Goal: Communication & Community: Answer question/provide support

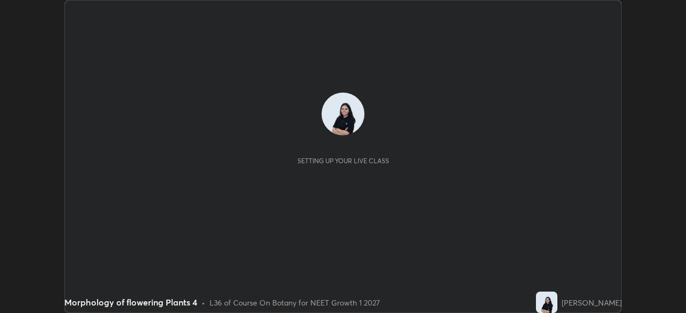
scroll to position [313, 685]
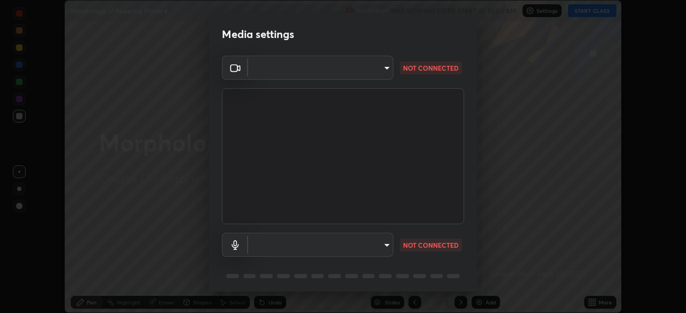
type input "8428e2be8a3e3f13974341e33778a08111258fb38798500ded61d344a6a8a77e"
type input "be567f283db54fbf54a970dc678b8564888688c71dda71f4af94885fa1d5747a"
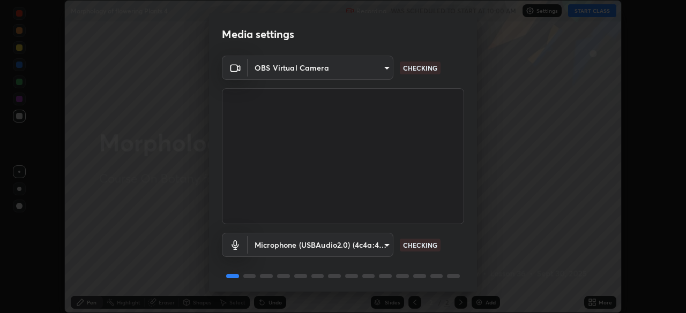
scroll to position [38, 0]
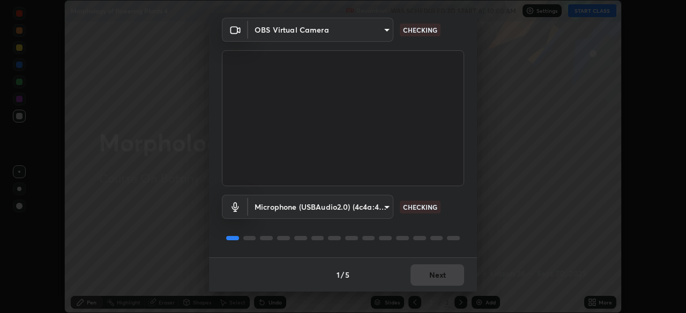
click at [449, 275] on div "1 / 5 Next" at bounding box center [343, 275] width 268 height 34
click at [450, 277] on div "1 / 5 Next" at bounding box center [343, 275] width 268 height 34
click at [450, 275] on div "1 / 5 Next" at bounding box center [343, 275] width 268 height 34
click at [449, 278] on div "1 / 5 Next" at bounding box center [343, 275] width 268 height 34
click at [450, 273] on div "1 / 5 Next" at bounding box center [343, 275] width 268 height 34
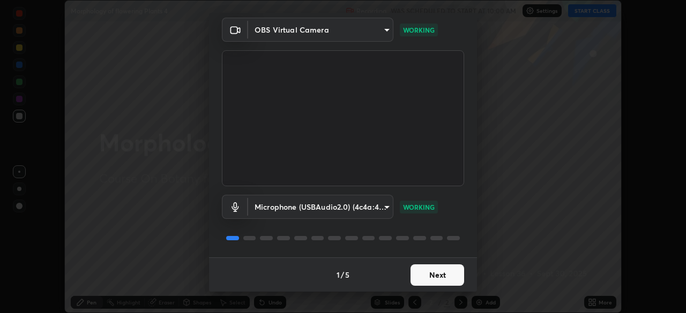
click at [448, 275] on button "Next" at bounding box center [437, 275] width 54 height 21
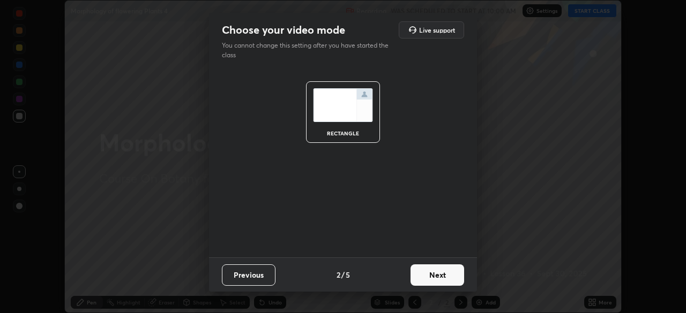
scroll to position [0, 0]
click at [447, 279] on button "Next" at bounding box center [437, 275] width 54 height 21
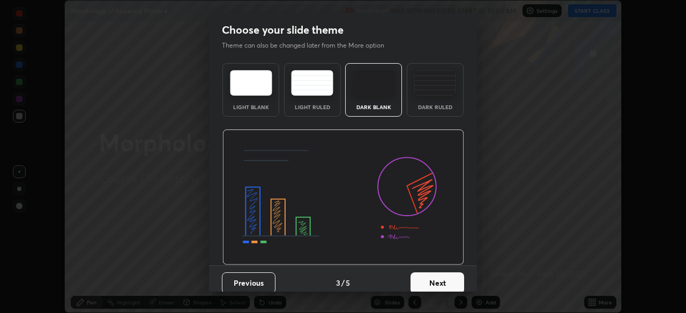
click at [446, 280] on button "Next" at bounding box center [437, 283] width 54 height 21
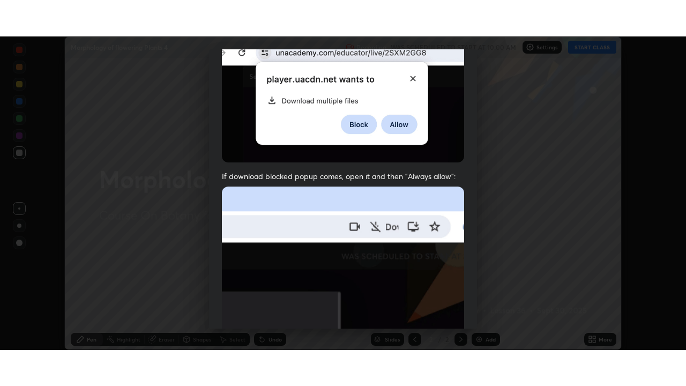
scroll to position [257, 0]
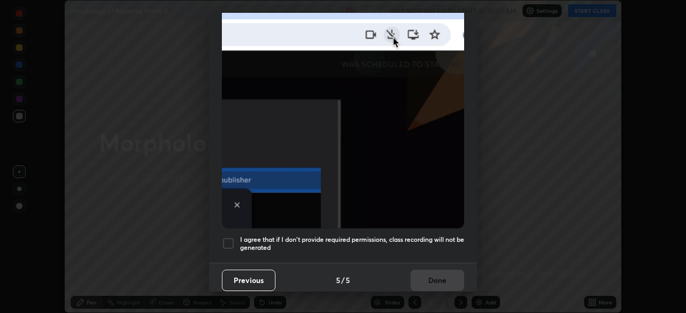
click at [225, 237] on div at bounding box center [228, 243] width 13 height 13
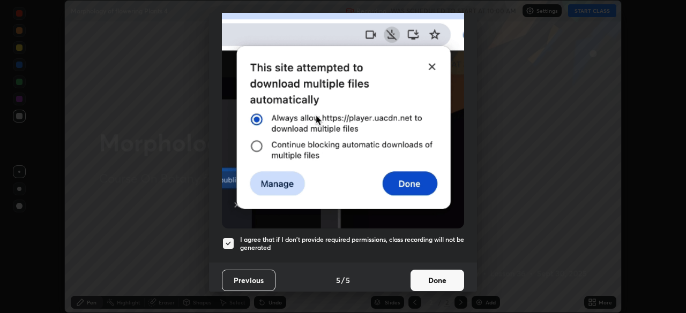
click at [438, 275] on button "Done" at bounding box center [437, 280] width 54 height 21
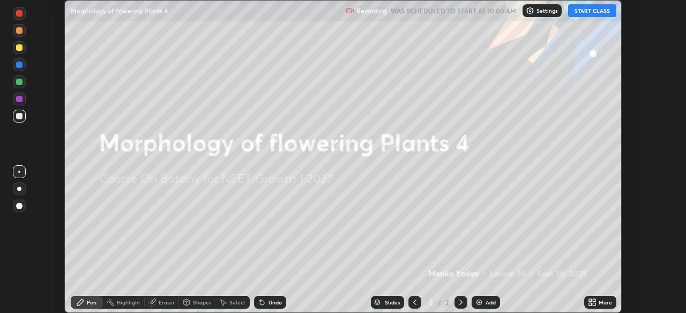
click at [577, 11] on button "START CLASS" at bounding box center [592, 10] width 48 height 13
click at [599, 302] on div "More" at bounding box center [605, 302] width 13 height 5
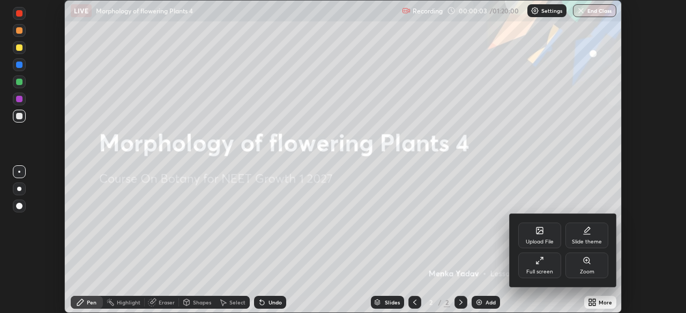
click at [541, 267] on div "Full screen" at bounding box center [539, 266] width 43 height 26
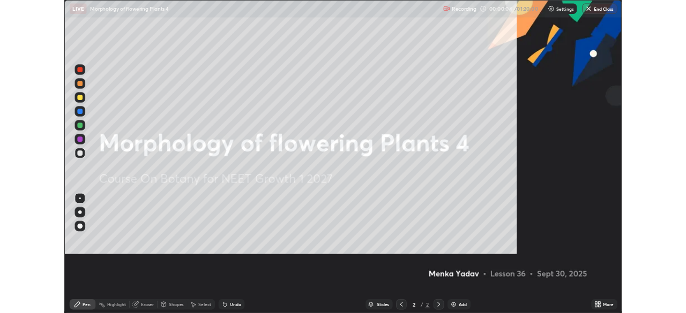
scroll to position [386, 686]
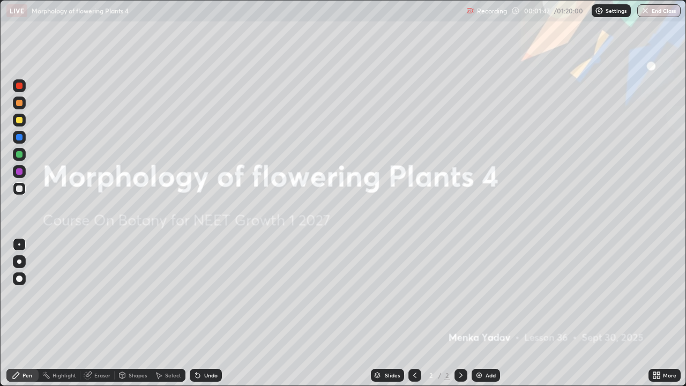
click at [659, 313] on icon at bounding box center [658, 373] width 3 height 3
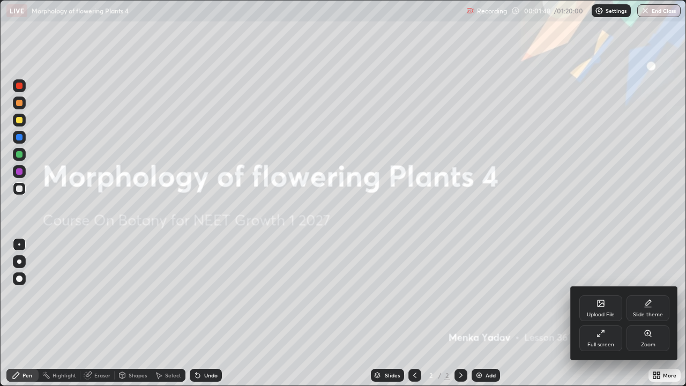
click at [605, 313] on div "Full screen" at bounding box center [600, 338] width 43 height 26
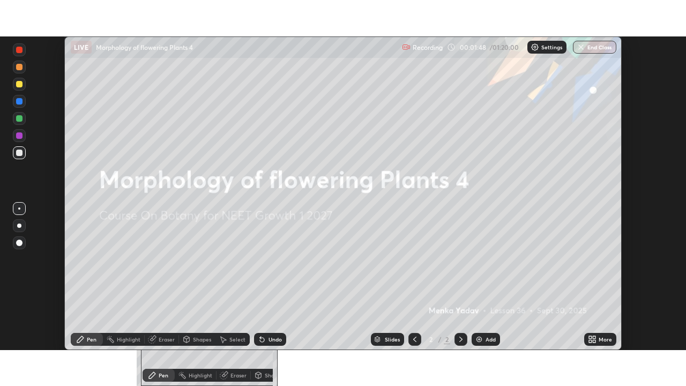
scroll to position [53268, 52896]
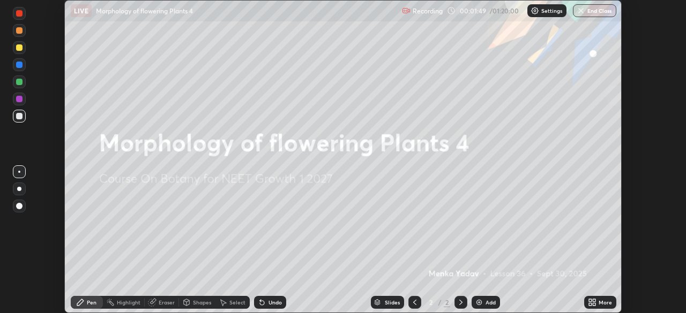
click at [595, 300] on icon at bounding box center [594, 301] width 3 height 3
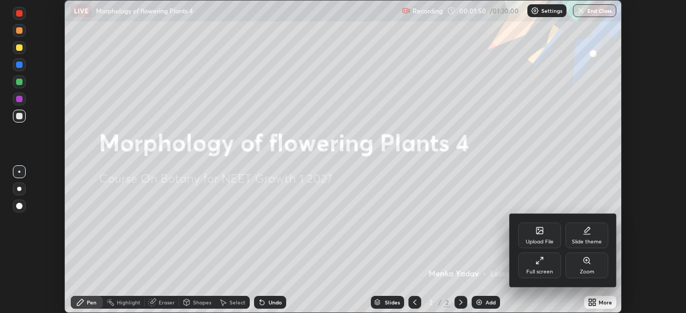
click at [545, 243] on div "Upload File" at bounding box center [540, 242] width 28 height 5
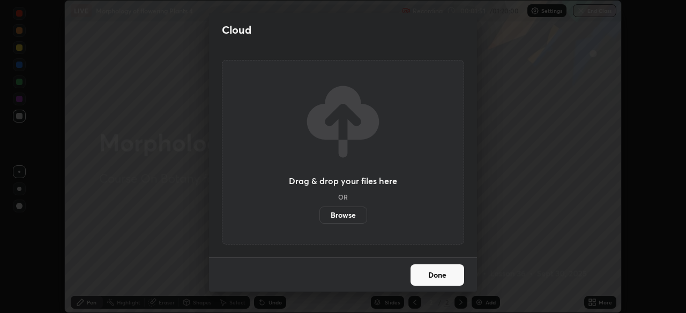
click at [361, 214] on label "Browse" at bounding box center [343, 215] width 48 height 17
click at [319, 214] on input "Browse" at bounding box center [319, 215] width 0 height 17
click at [433, 272] on button "Done" at bounding box center [437, 275] width 54 height 21
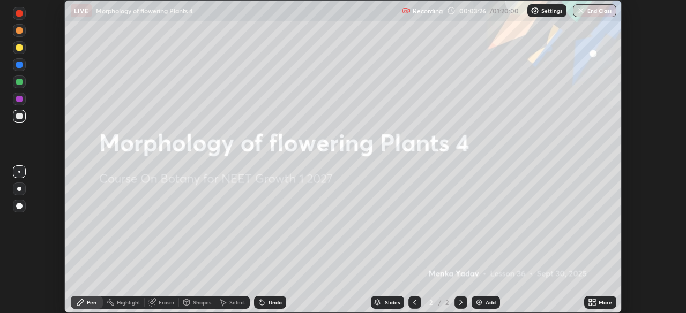
click at [599, 298] on div "More" at bounding box center [600, 302] width 32 height 13
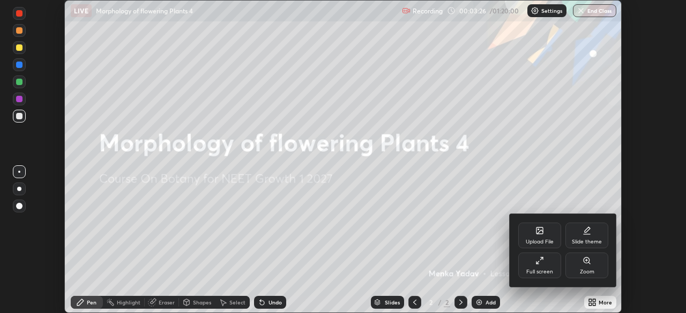
click at [550, 259] on div "Full screen" at bounding box center [539, 266] width 43 height 26
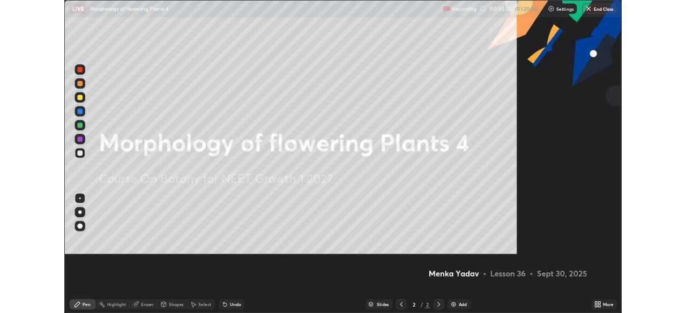
scroll to position [386, 686]
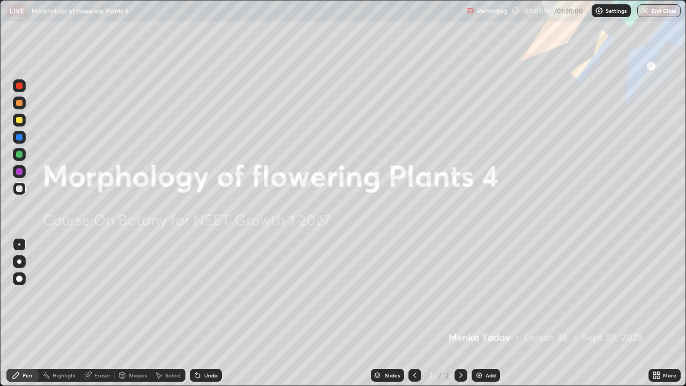
click at [664, 313] on div "More" at bounding box center [669, 374] width 13 height 5
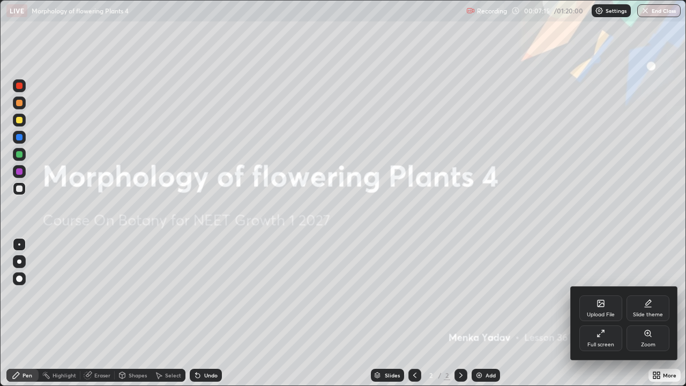
click at [605, 307] on div "Upload File" at bounding box center [600, 308] width 43 height 26
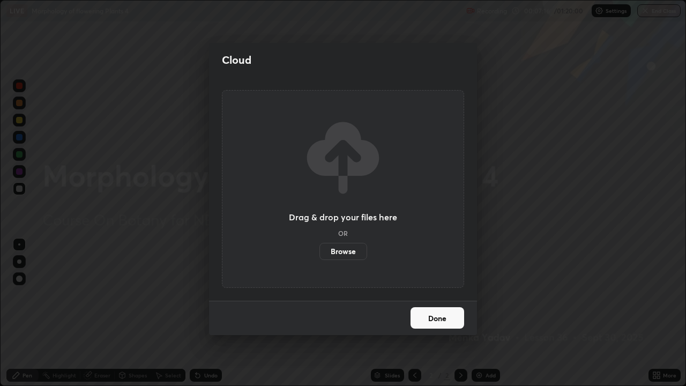
click at [363, 253] on label "Browse" at bounding box center [343, 251] width 48 height 17
click at [319, 253] on input "Browse" at bounding box center [319, 251] width 0 height 17
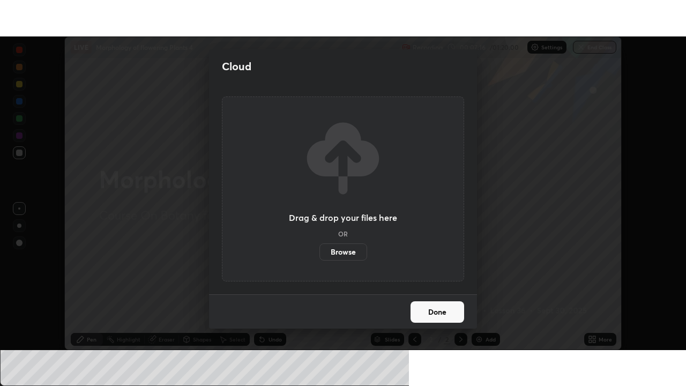
scroll to position [53268, 52896]
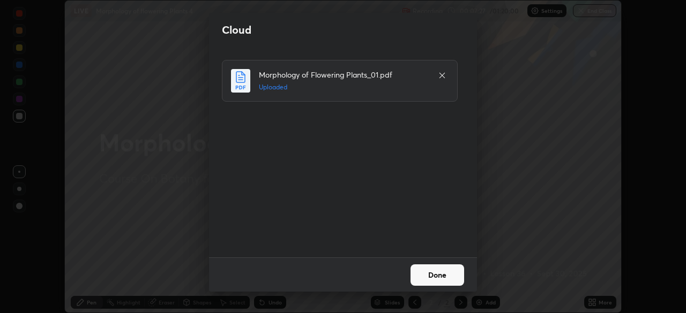
click at [450, 274] on button "Done" at bounding box center [437, 275] width 54 height 21
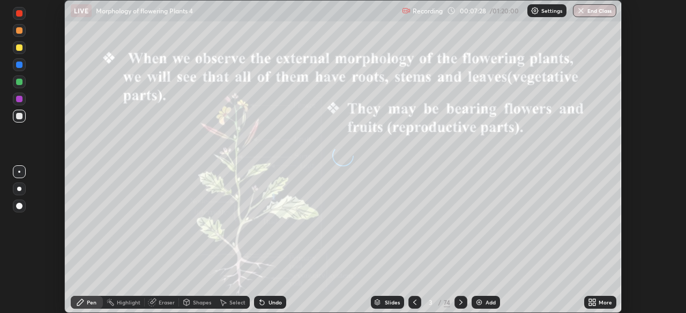
click at [600, 303] on div "More" at bounding box center [605, 302] width 13 height 5
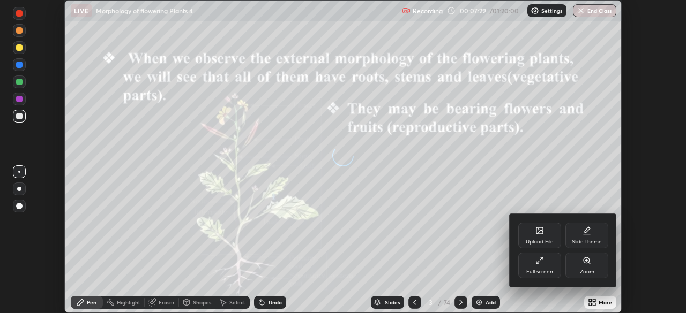
click at [544, 265] on div "Full screen" at bounding box center [539, 266] width 43 height 26
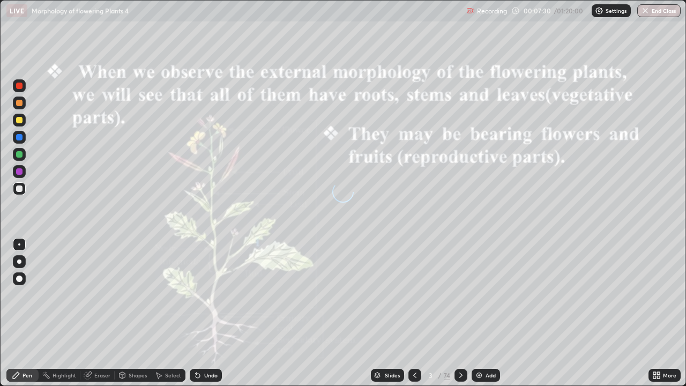
scroll to position [386, 686]
click at [396, 313] on div "Slides" at bounding box center [392, 374] width 15 height 5
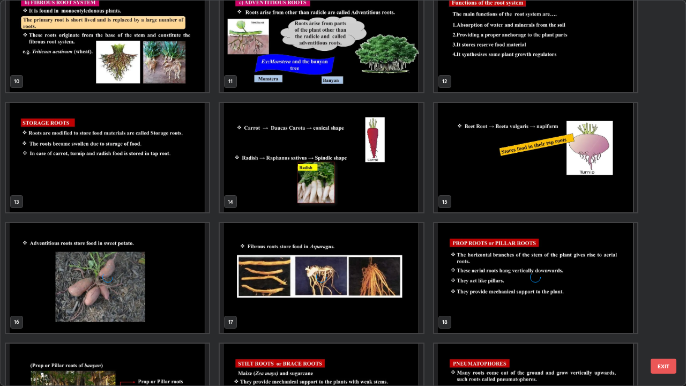
scroll to position [389, 0]
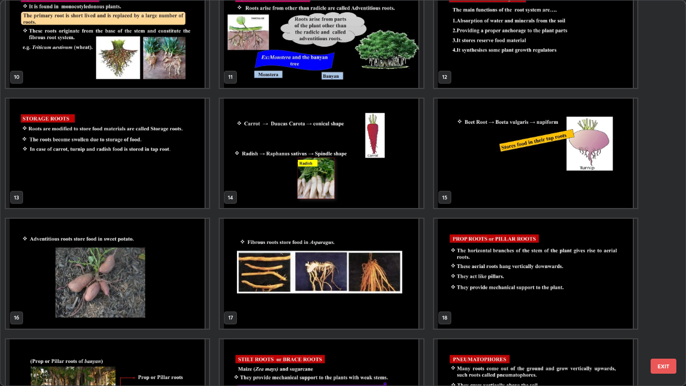
click at [383, 309] on img "grid" at bounding box center [321, 274] width 203 height 110
click at [385, 308] on img "grid" at bounding box center [321, 274] width 203 height 110
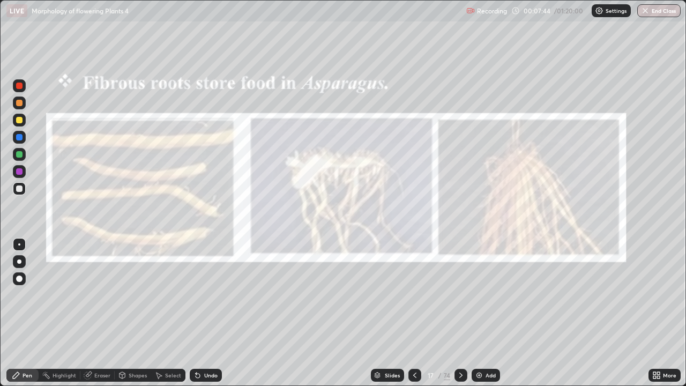
click at [483, 313] on div "Add" at bounding box center [486, 375] width 28 height 13
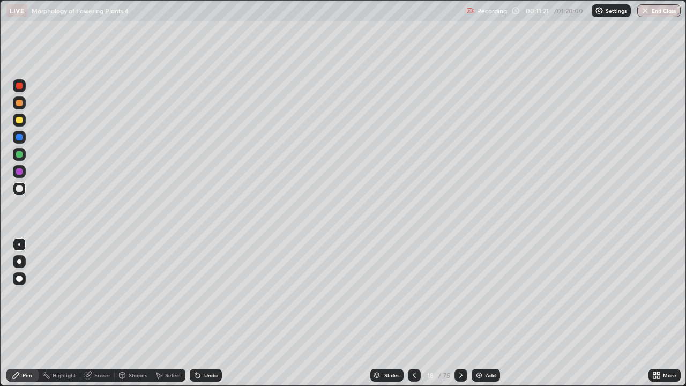
click at [413, 313] on icon at bounding box center [414, 375] width 9 height 9
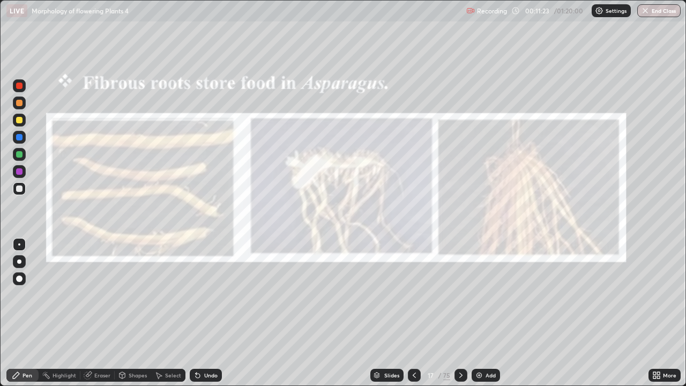
click at [457, 313] on icon at bounding box center [461, 375] width 9 height 9
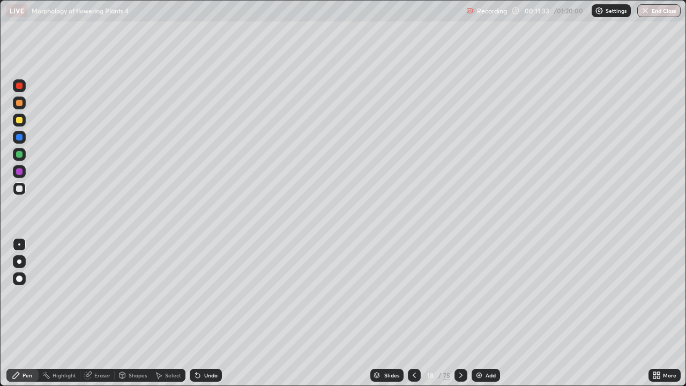
click at [212, 313] on div "Undo" at bounding box center [206, 375] width 32 height 13
click at [388, 313] on div "Slides" at bounding box center [386, 375] width 33 height 13
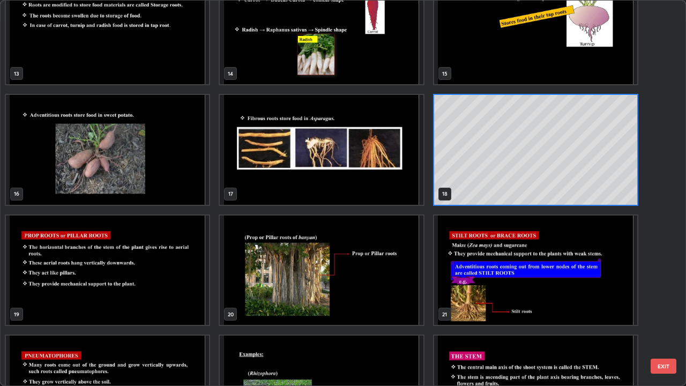
scroll to position [519, 0]
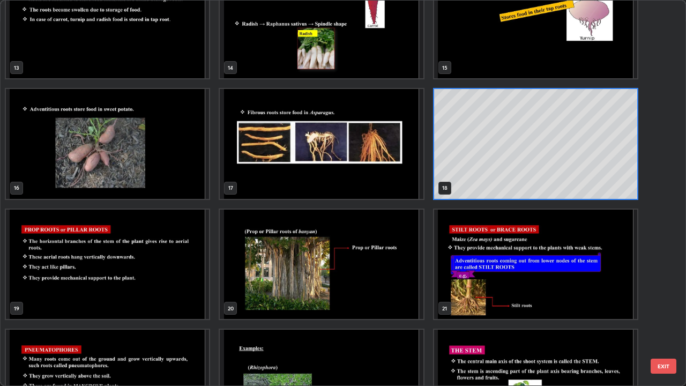
click at [392, 282] on img "grid" at bounding box center [321, 265] width 203 height 110
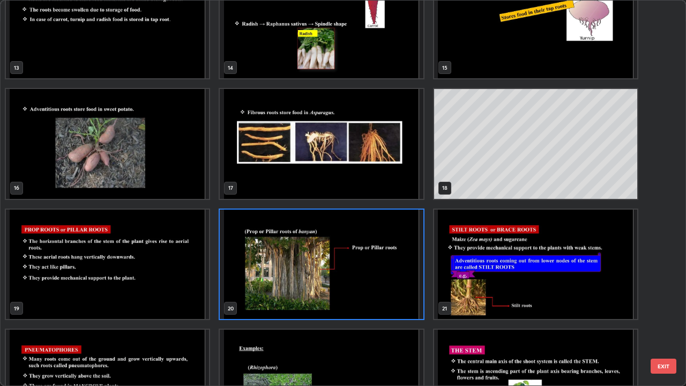
click at [393, 289] on img "grid" at bounding box center [321, 265] width 203 height 110
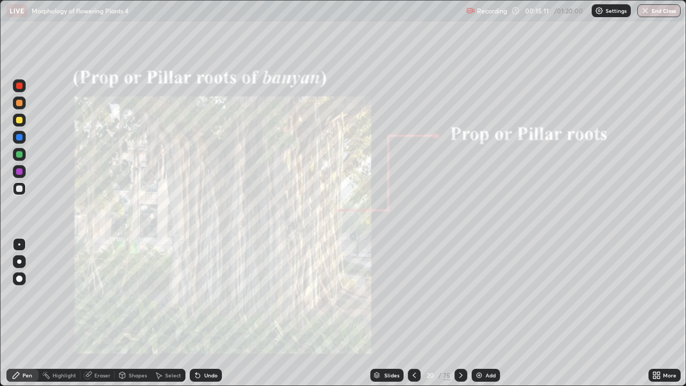
click at [464, 313] on div at bounding box center [460, 375] width 13 height 13
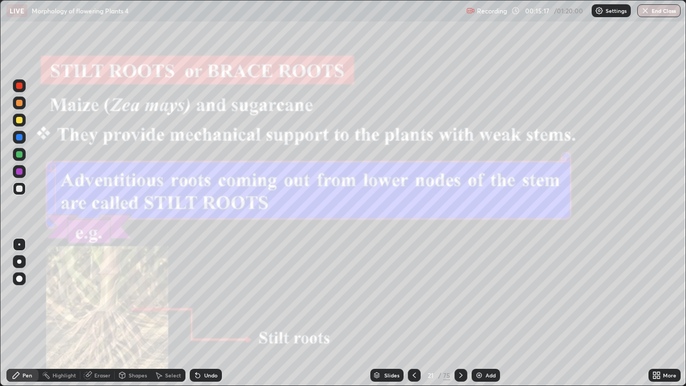
click at [19, 155] on div at bounding box center [19, 154] width 6 height 6
click at [455, 313] on div at bounding box center [460, 375] width 13 height 13
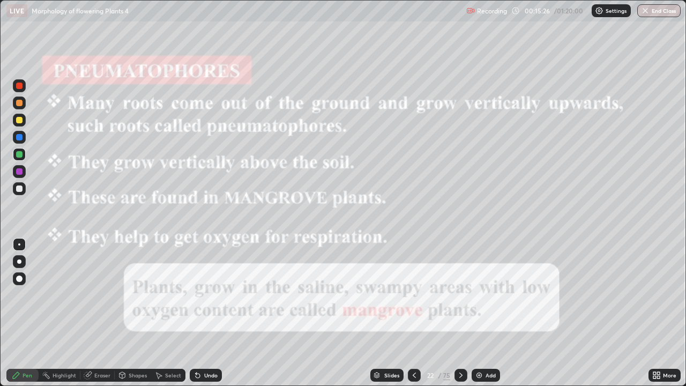
click at [459, 313] on div at bounding box center [460, 375] width 13 height 13
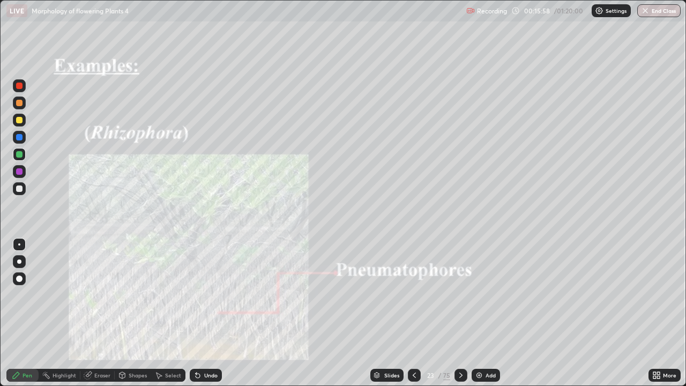
click at [460, 313] on icon at bounding box center [461, 375] width 9 height 9
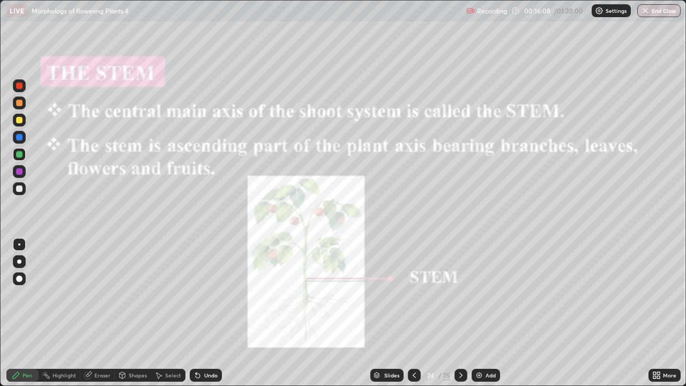
click at [461, 313] on icon at bounding box center [461, 375] width 9 height 9
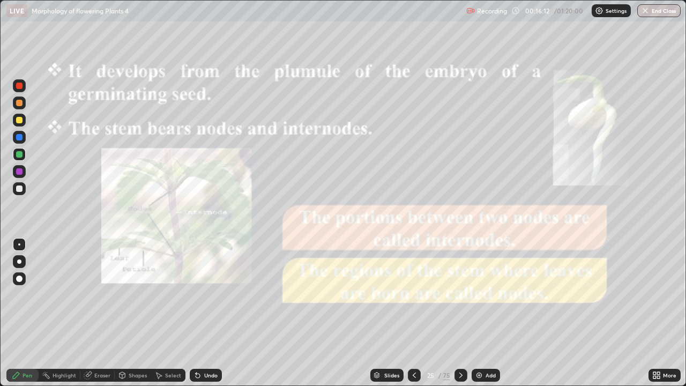
click at [20, 121] on div at bounding box center [19, 120] width 6 height 6
click at [460, 313] on icon at bounding box center [461, 375] width 9 height 9
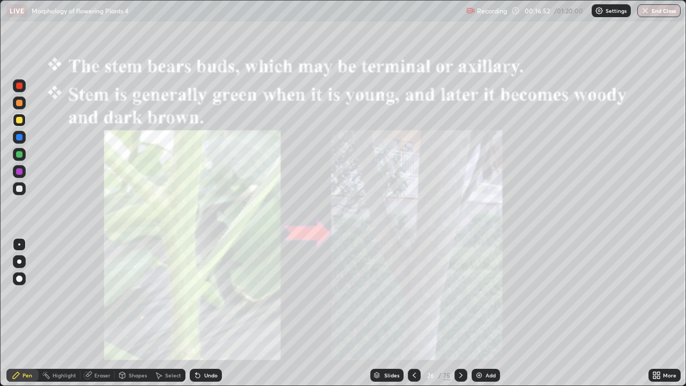
click at [460, 313] on icon at bounding box center [461, 375] width 9 height 9
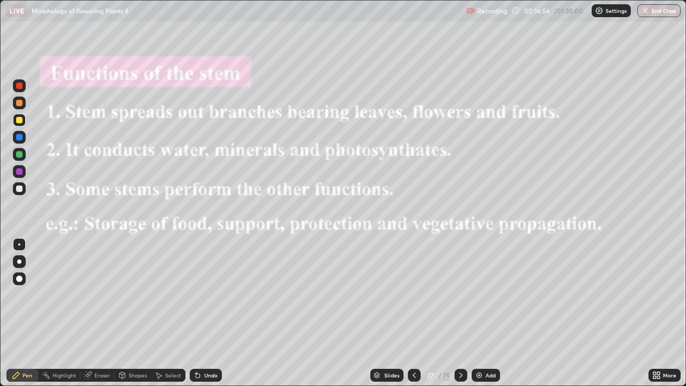
click at [460, 313] on icon at bounding box center [461, 375] width 9 height 9
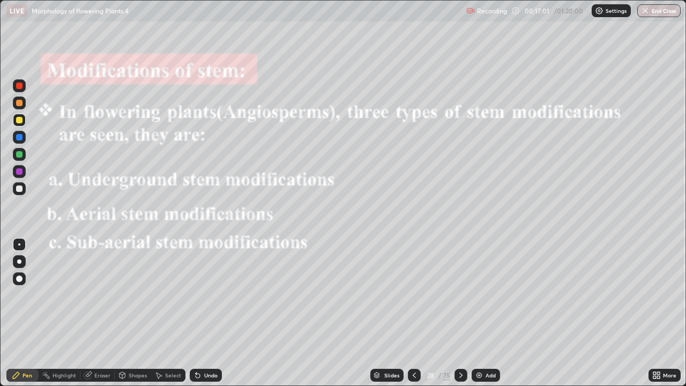
click at [485, 313] on div "Add" at bounding box center [486, 375] width 28 height 13
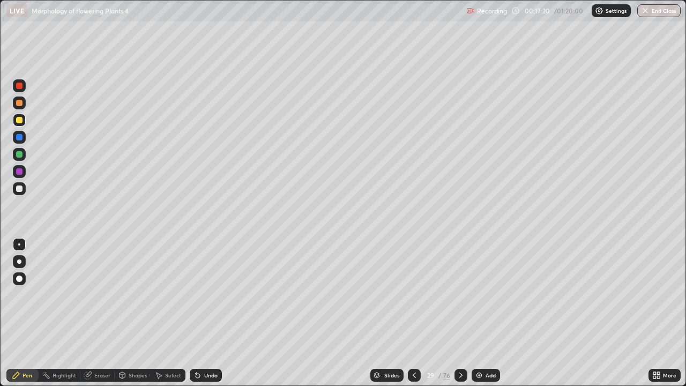
click at [19, 154] on div at bounding box center [19, 154] width 6 height 6
click at [139, 313] on div "Shapes" at bounding box center [138, 374] width 18 height 5
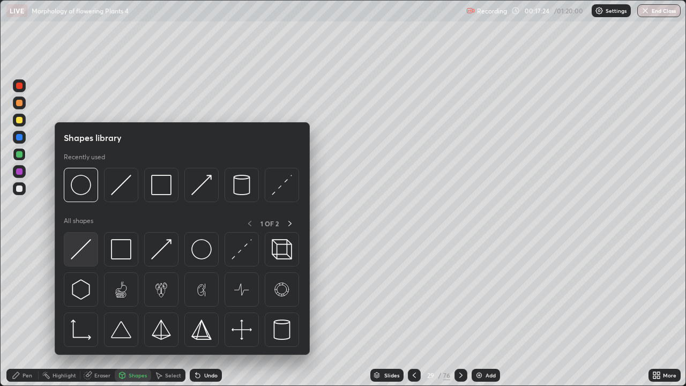
click at [85, 243] on img at bounding box center [81, 249] width 20 height 20
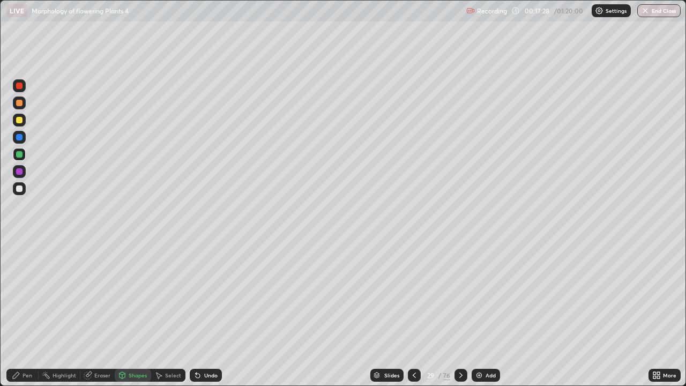
click at [23, 313] on div "Pen" at bounding box center [28, 374] width 10 height 5
click at [206, 313] on div "Undo" at bounding box center [206, 375] width 32 height 13
click at [18, 188] on div at bounding box center [19, 188] width 6 height 6
click at [93, 313] on div "Eraser" at bounding box center [97, 375] width 34 height 13
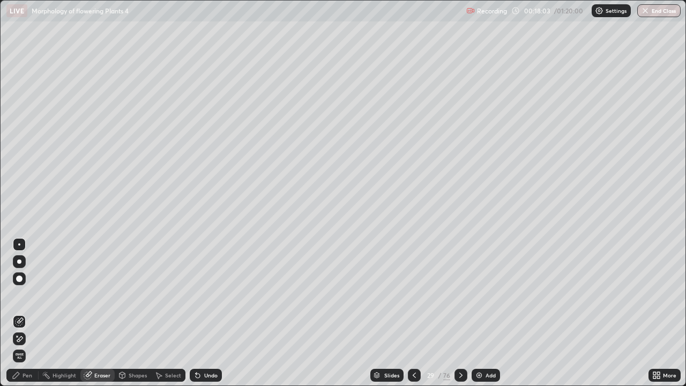
click at [23, 313] on div "Pen" at bounding box center [28, 374] width 10 height 5
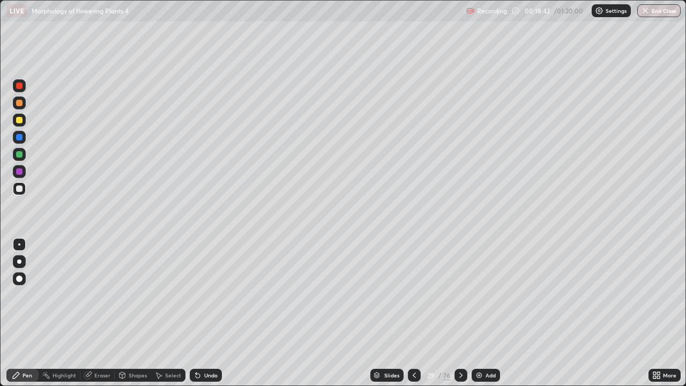
click at [93, 313] on div "Eraser" at bounding box center [97, 375] width 34 height 13
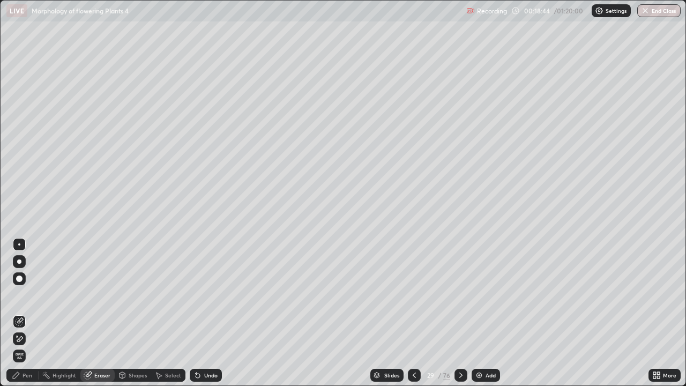
click at [15, 313] on div "Pen" at bounding box center [22, 375] width 32 height 13
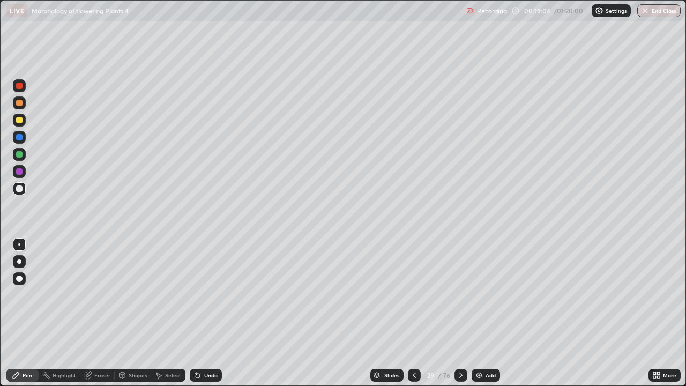
click at [17, 167] on div at bounding box center [19, 171] width 13 height 13
click at [20, 151] on div at bounding box center [19, 154] width 6 height 6
click at [20, 176] on div at bounding box center [19, 171] width 13 height 13
click at [96, 313] on div "Eraser" at bounding box center [102, 374] width 16 height 5
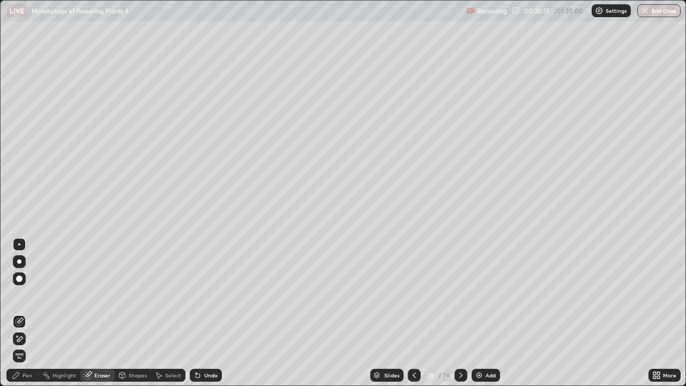
click at [17, 313] on icon at bounding box center [16, 375] width 9 height 9
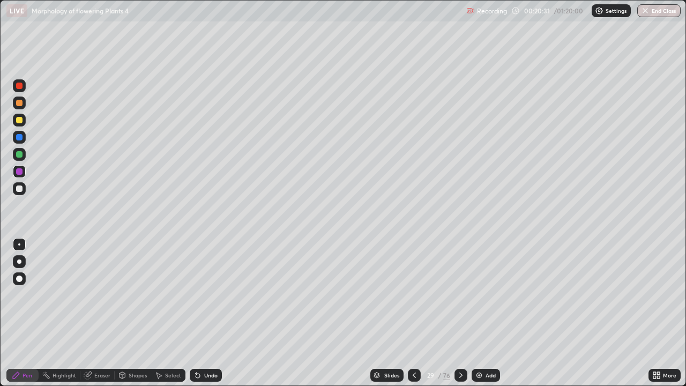
click at [208, 313] on div "Undo" at bounding box center [210, 374] width 13 height 5
click at [208, 313] on div "Undo" at bounding box center [206, 375] width 32 height 13
click at [20, 189] on div at bounding box center [19, 188] width 6 height 6
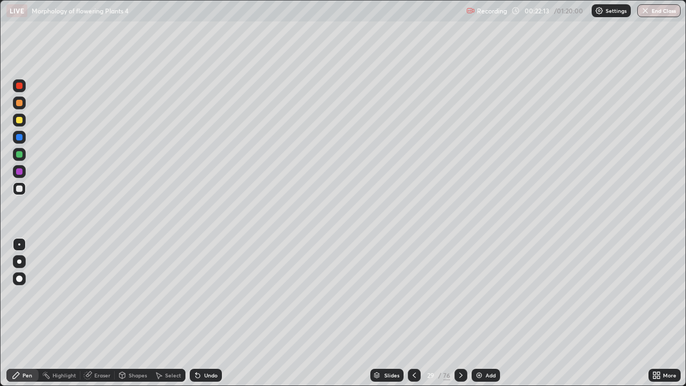
click at [18, 176] on div at bounding box center [19, 171] width 13 height 13
click at [14, 154] on div at bounding box center [19, 154] width 13 height 13
click at [96, 313] on div "Eraser" at bounding box center [102, 374] width 16 height 5
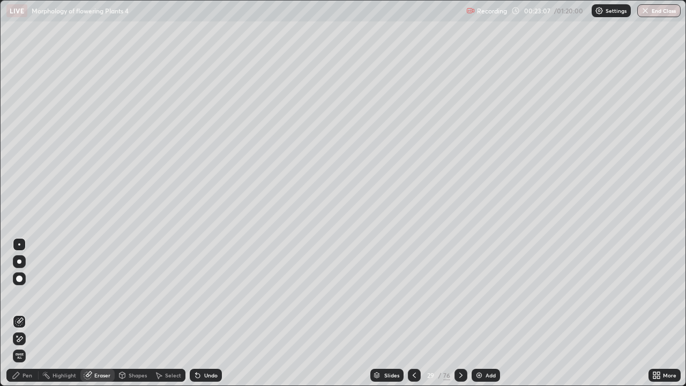
click at [23, 313] on div "Pen" at bounding box center [28, 374] width 10 height 5
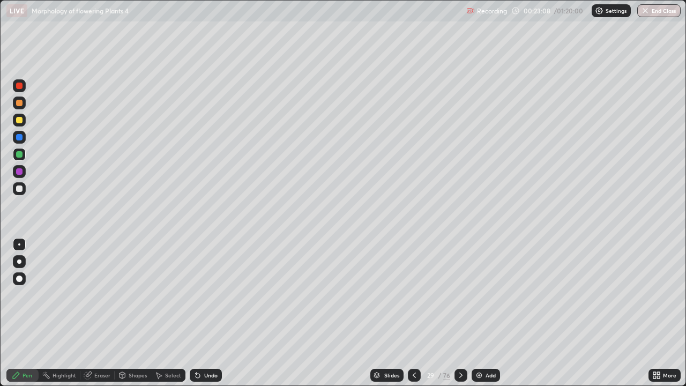
click at [18, 190] on div at bounding box center [19, 188] width 6 height 6
click at [488, 313] on div "Add" at bounding box center [486, 375] width 28 height 13
click at [14, 122] on div at bounding box center [19, 120] width 13 height 13
click at [21, 156] on div at bounding box center [19, 154] width 6 height 6
click at [15, 155] on div at bounding box center [19, 154] width 13 height 13
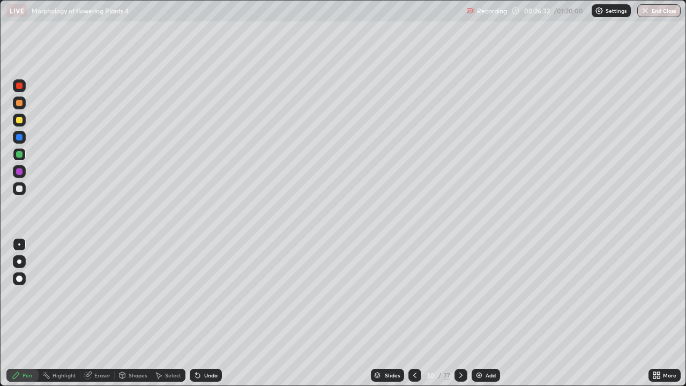
click at [18, 176] on div at bounding box center [19, 171] width 13 height 13
click at [19, 188] on div at bounding box center [19, 188] width 6 height 6
click at [208, 313] on div "Undo" at bounding box center [210, 374] width 13 height 5
click at [206, 313] on div "Undo" at bounding box center [210, 374] width 13 height 5
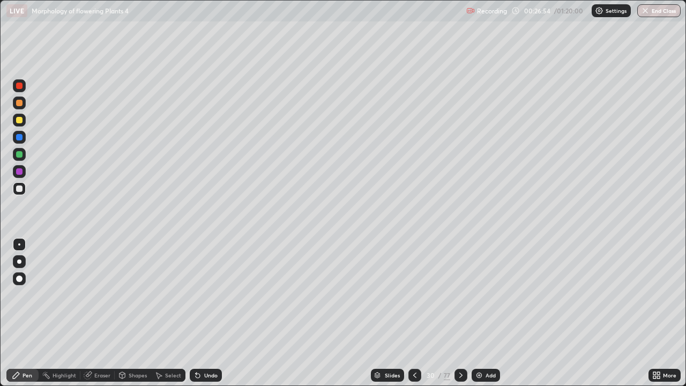
click at [204, 313] on div "Undo" at bounding box center [210, 374] width 13 height 5
click at [208, 313] on div "Undo" at bounding box center [210, 374] width 13 height 5
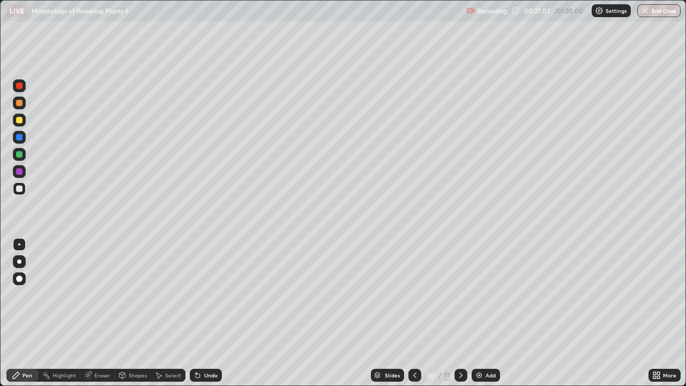
click at [206, 313] on div "Undo" at bounding box center [210, 374] width 13 height 5
click at [20, 151] on div at bounding box center [19, 154] width 6 height 6
click at [19, 170] on div at bounding box center [19, 171] width 6 height 6
click at [17, 153] on div at bounding box center [19, 154] width 6 height 6
click at [208, 313] on div "Undo" at bounding box center [210, 374] width 13 height 5
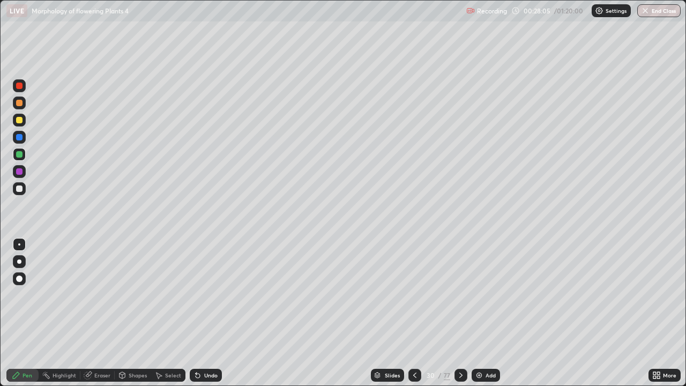
click at [19, 169] on div at bounding box center [19, 171] width 6 height 6
click at [18, 189] on div at bounding box center [19, 188] width 6 height 6
click at [200, 313] on div "Undo" at bounding box center [206, 375] width 32 height 13
click at [19, 185] on div at bounding box center [19, 188] width 6 height 6
click at [18, 154] on div at bounding box center [19, 154] width 6 height 6
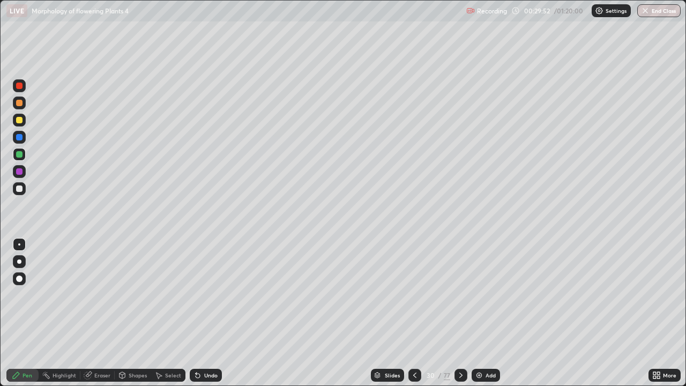
click at [20, 189] on div at bounding box center [19, 188] width 6 height 6
click at [205, 313] on div "Undo" at bounding box center [206, 375] width 32 height 13
click at [204, 313] on div "Undo" at bounding box center [210, 374] width 13 height 5
click at [491, 313] on div "Add" at bounding box center [490, 374] width 10 height 5
click at [18, 102] on div at bounding box center [19, 103] width 6 height 6
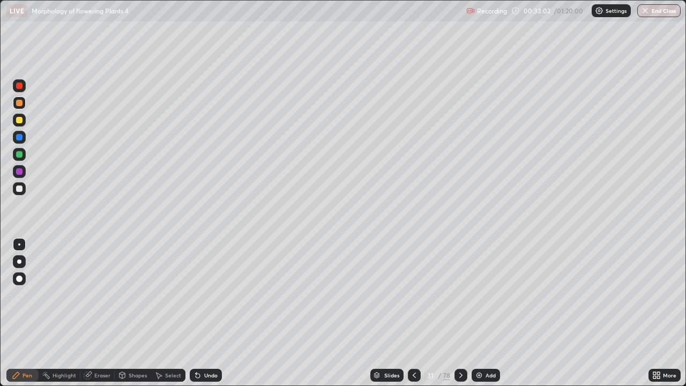
click at [203, 313] on div "Undo" at bounding box center [206, 375] width 32 height 13
click at [21, 155] on div at bounding box center [19, 154] width 6 height 6
click at [387, 313] on div "Slides" at bounding box center [391, 374] width 15 height 5
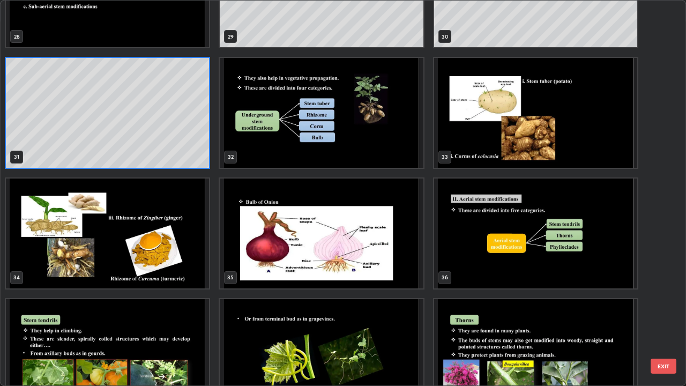
scroll to position [1153, 0]
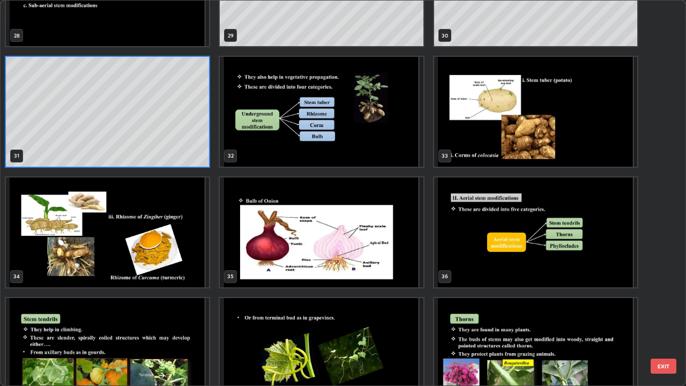
click at [406, 143] on img "grid" at bounding box center [321, 112] width 203 height 110
click at [408, 141] on img "grid" at bounding box center [321, 112] width 203 height 110
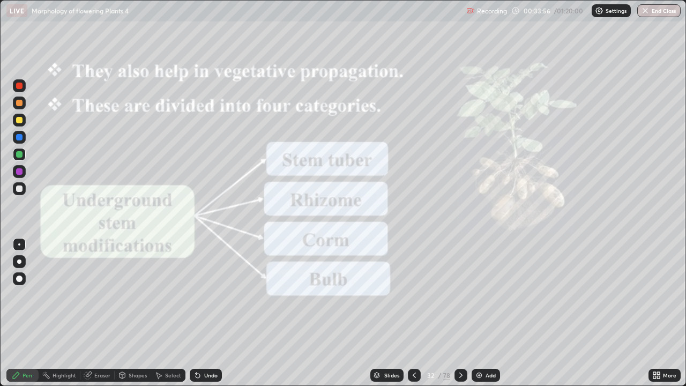
click at [465, 313] on div at bounding box center [460, 375] width 13 height 13
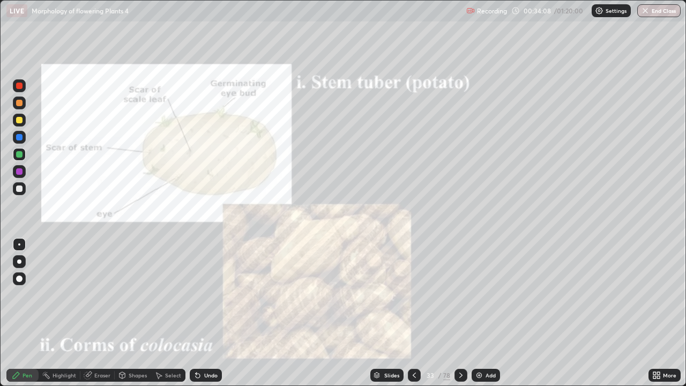
click at [459, 313] on icon at bounding box center [461, 375] width 9 height 9
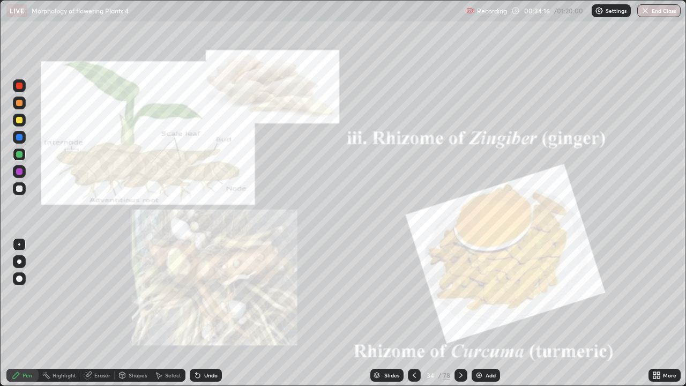
click at [479, 313] on img at bounding box center [479, 375] width 9 height 9
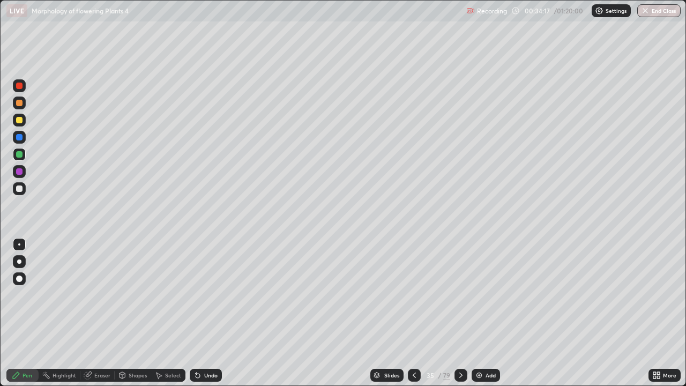
click at [461, 313] on icon at bounding box center [461, 375] width 9 height 9
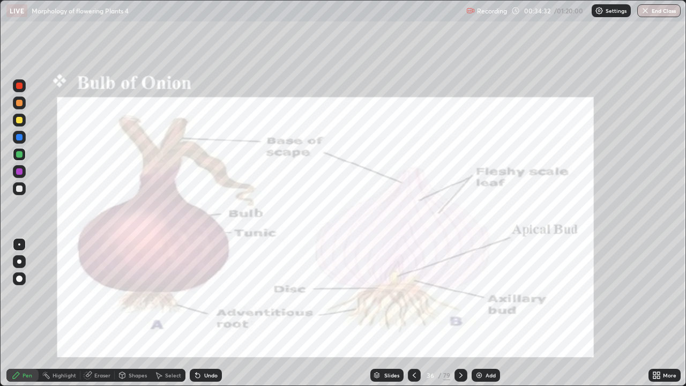
click at [455, 313] on div at bounding box center [460, 375] width 13 height 13
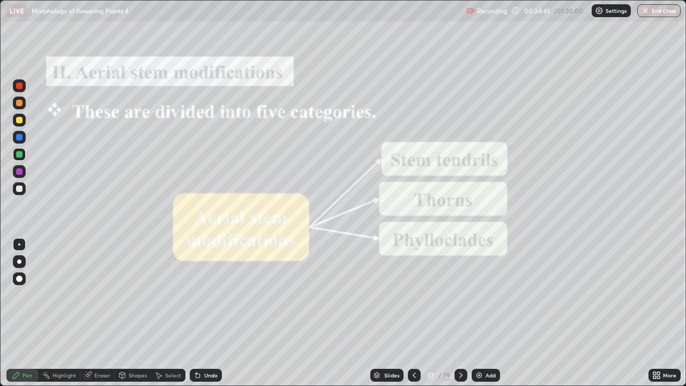
click at [460, 313] on icon at bounding box center [461, 375] width 9 height 9
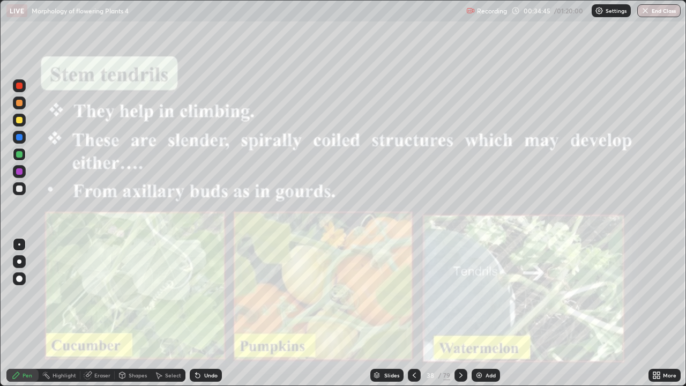
click at [19, 101] on div at bounding box center [19, 103] width 6 height 6
click at [461, 313] on icon at bounding box center [461, 375] width 9 height 9
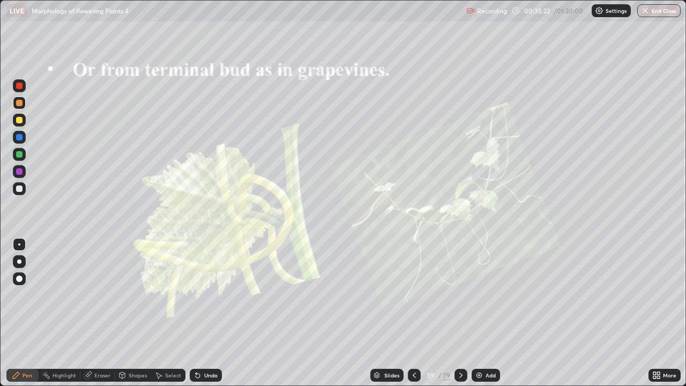
click at [454, 313] on div at bounding box center [460, 375] width 13 height 13
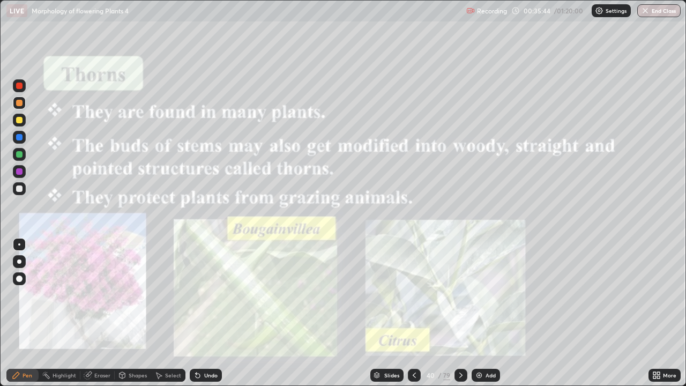
click at [122, 313] on div "Shapes" at bounding box center [133, 375] width 36 height 13
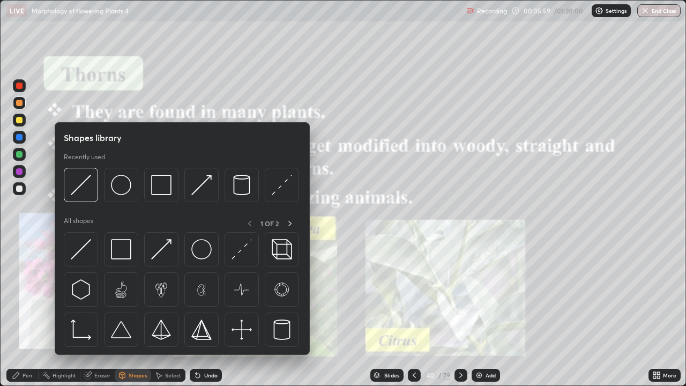
click at [460, 313] on icon at bounding box center [460, 374] width 3 height 5
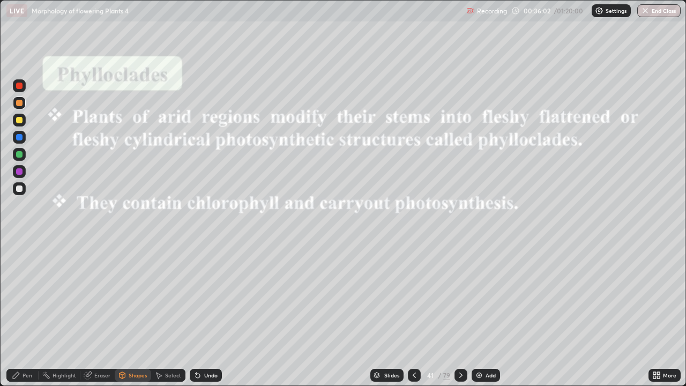
click at [460, 313] on icon at bounding box center [461, 375] width 9 height 9
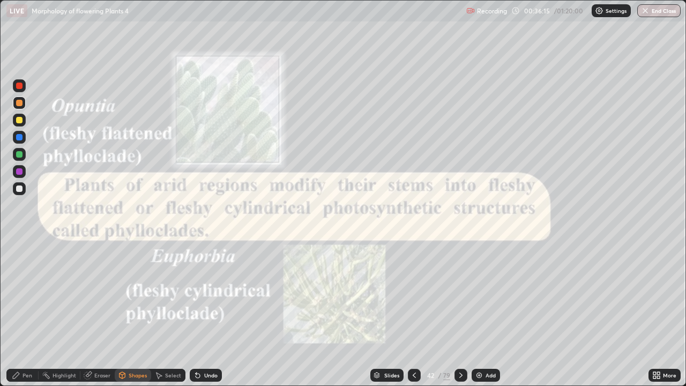
click at [460, 313] on icon at bounding box center [461, 375] width 9 height 9
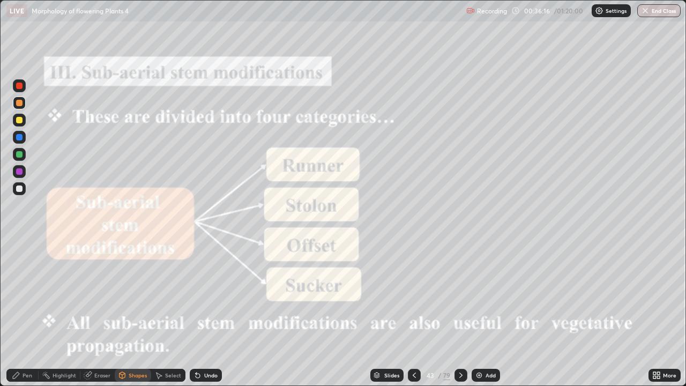
click at [408, 313] on div at bounding box center [414, 375] width 13 height 13
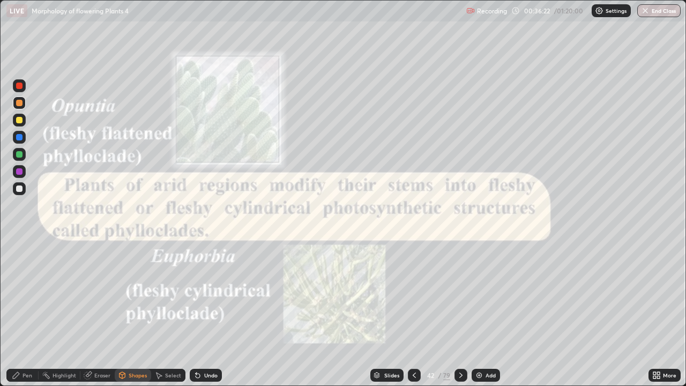
click at [205, 313] on div "Undo" at bounding box center [206, 375] width 32 height 13
click at [13, 313] on icon at bounding box center [16, 375] width 6 height 6
click at [460, 313] on icon at bounding box center [461, 375] width 9 height 9
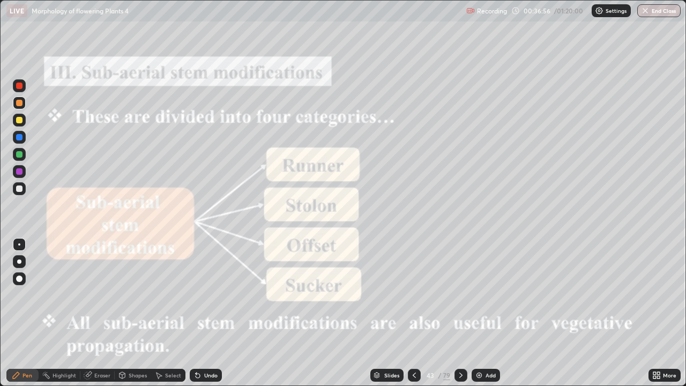
click at [487, 313] on div "Add" at bounding box center [490, 374] width 10 height 5
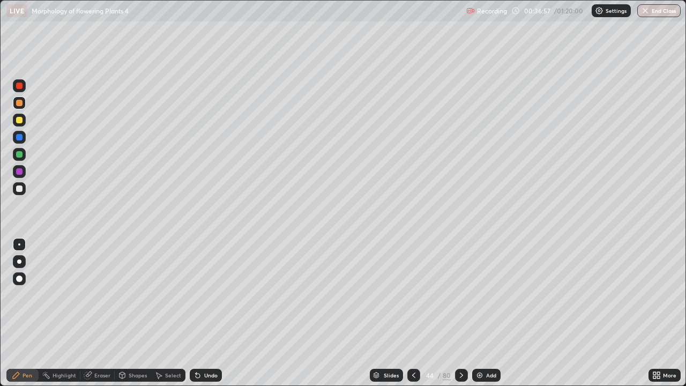
click at [391, 313] on div "Slides" at bounding box center [391, 374] width 15 height 5
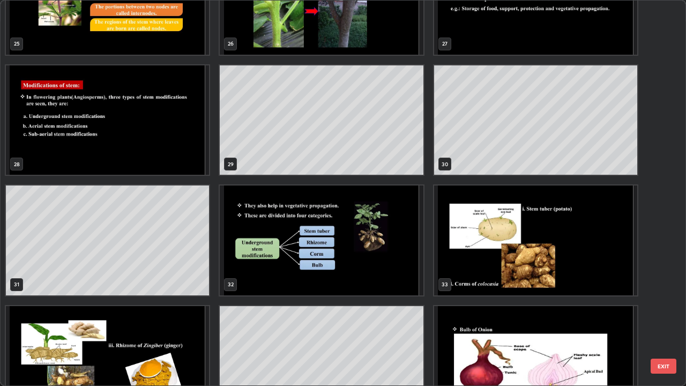
scroll to position [949, 0]
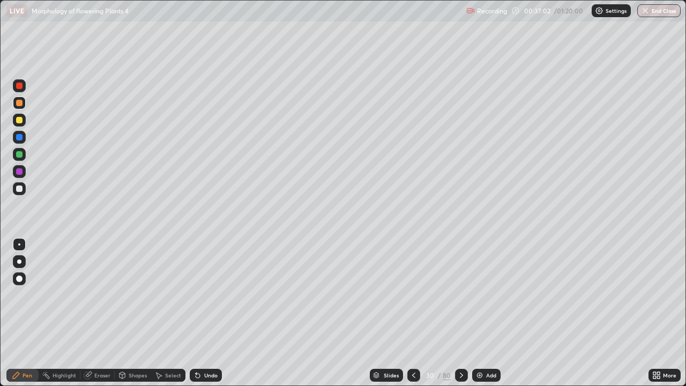
click at [460, 313] on icon at bounding box center [461, 375] width 9 height 9
click at [21, 124] on div at bounding box center [19, 120] width 13 height 13
click at [19, 184] on div at bounding box center [19, 188] width 13 height 13
click at [20, 171] on div at bounding box center [19, 171] width 6 height 6
click at [18, 188] on div at bounding box center [19, 188] width 6 height 6
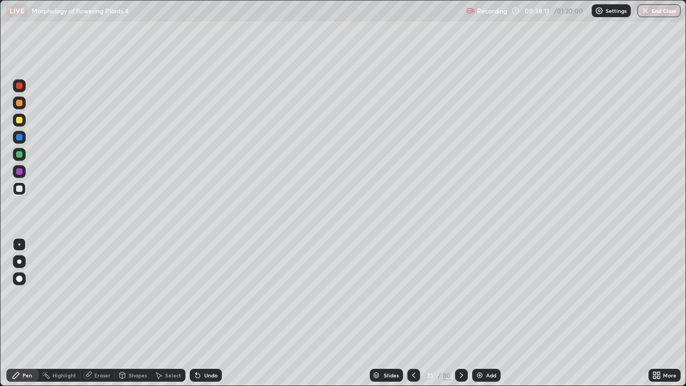
click at [207, 313] on div "Undo" at bounding box center [210, 374] width 13 height 5
click at [204, 313] on div "Undo" at bounding box center [210, 374] width 13 height 5
click at [22, 169] on div at bounding box center [19, 171] width 6 height 6
click at [18, 182] on div at bounding box center [19, 188] width 13 height 13
click at [19, 167] on div at bounding box center [19, 171] width 13 height 13
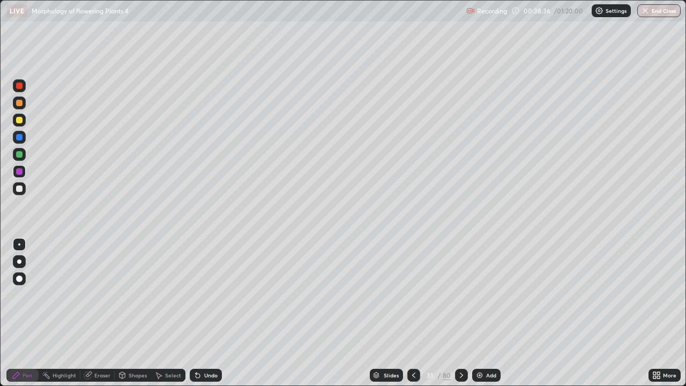
click at [21, 155] on div at bounding box center [19, 154] width 6 height 6
click at [91, 313] on icon at bounding box center [88, 375] width 9 height 9
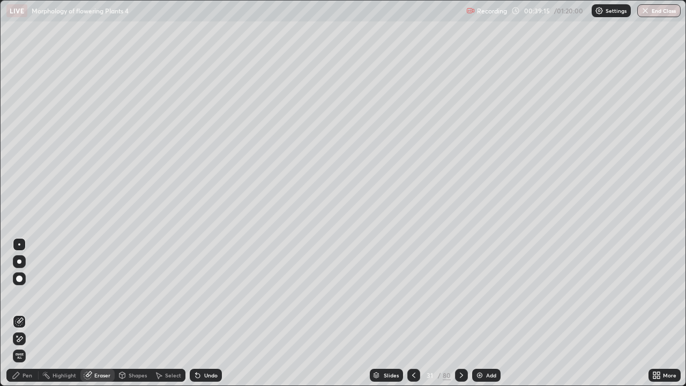
click at [16, 313] on icon at bounding box center [16, 375] width 6 height 6
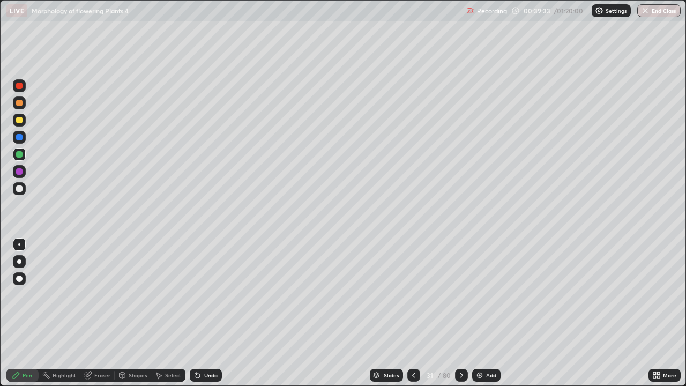
click at [18, 190] on div at bounding box center [19, 188] width 6 height 6
click at [21, 156] on div at bounding box center [19, 154] width 6 height 6
click at [208, 313] on div "Undo" at bounding box center [210, 374] width 13 height 5
click at [485, 313] on div "Add" at bounding box center [486, 375] width 28 height 13
click at [20, 102] on div at bounding box center [19, 103] width 6 height 6
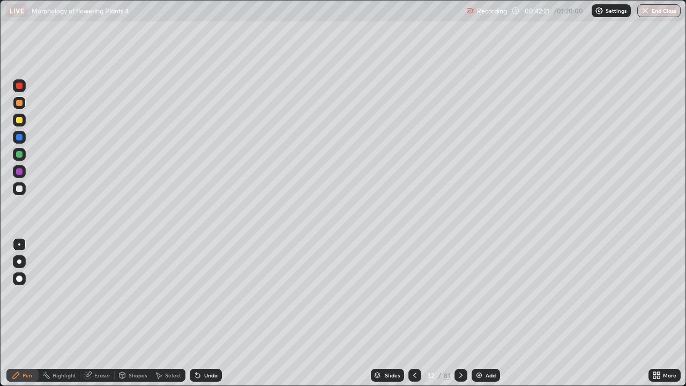
click at [22, 154] on div at bounding box center [19, 154] width 6 height 6
click at [19, 190] on div at bounding box center [19, 188] width 6 height 6
click at [17, 154] on div at bounding box center [19, 154] width 6 height 6
click at [204, 313] on div "Undo" at bounding box center [210, 374] width 13 height 5
click at [205, 313] on div "Undo" at bounding box center [206, 375] width 32 height 13
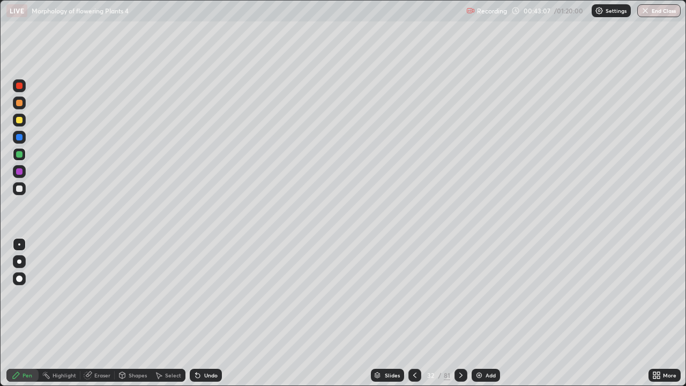
click at [18, 186] on div at bounding box center [19, 188] width 6 height 6
click at [392, 313] on div "Slides" at bounding box center [392, 374] width 15 height 5
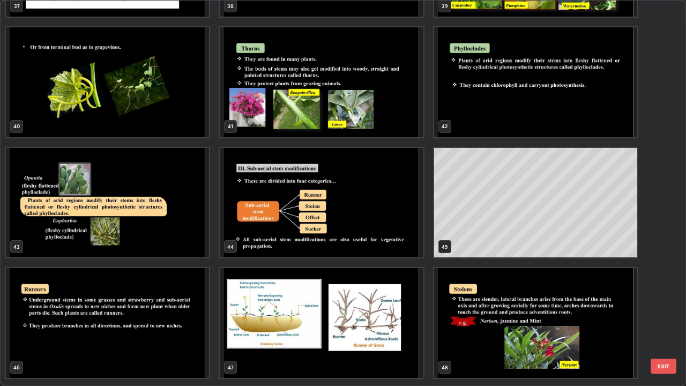
scroll to position [1545, 0]
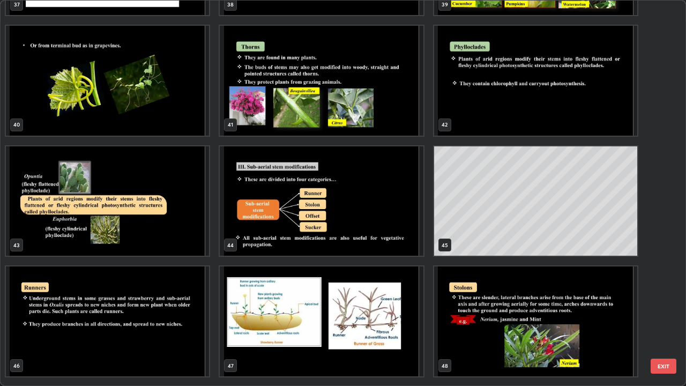
click at [412, 240] on img "grid" at bounding box center [321, 201] width 203 height 110
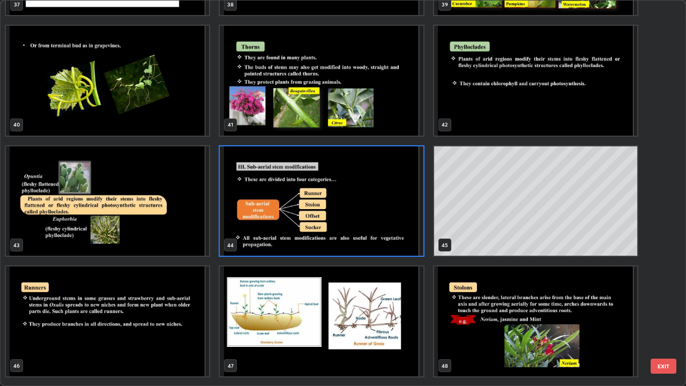
click at [408, 242] on img "grid" at bounding box center [321, 201] width 203 height 110
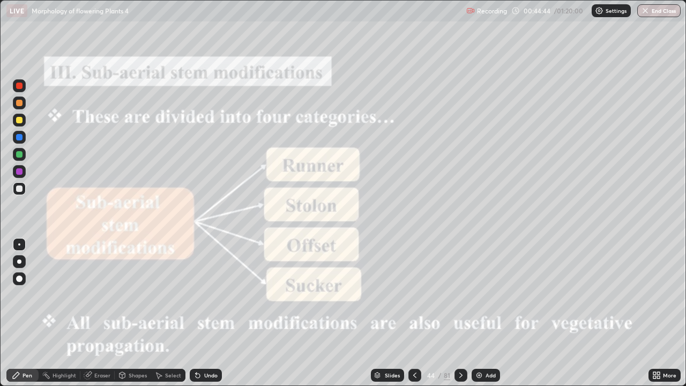
click at [460, 313] on icon at bounding box center [461, 375] width 9 height 9
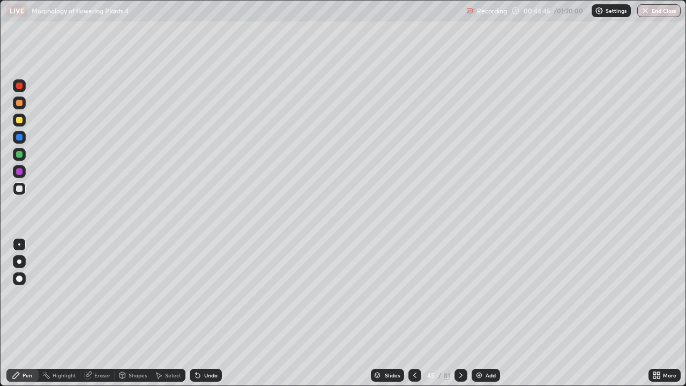
click at [461, 313] on icon at bounding box center [461, 375] width 9 height 9
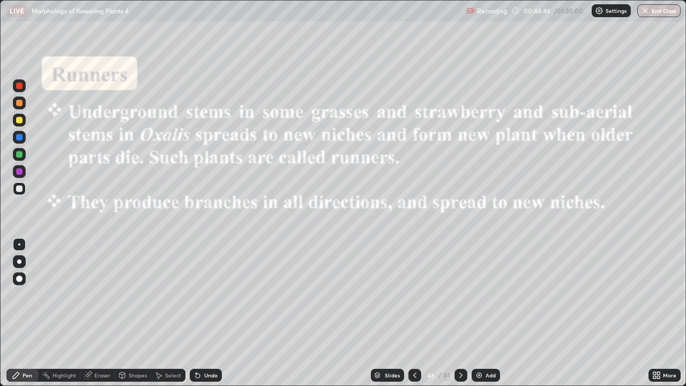
click at [460, 313] on icon at bounding box center [461, 375] width 9 height 9
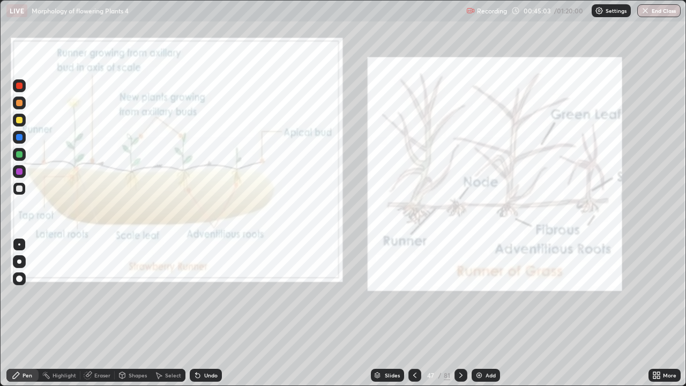
click at [458, 313] on icon at bounding box center [461, 375] width 9 height 9
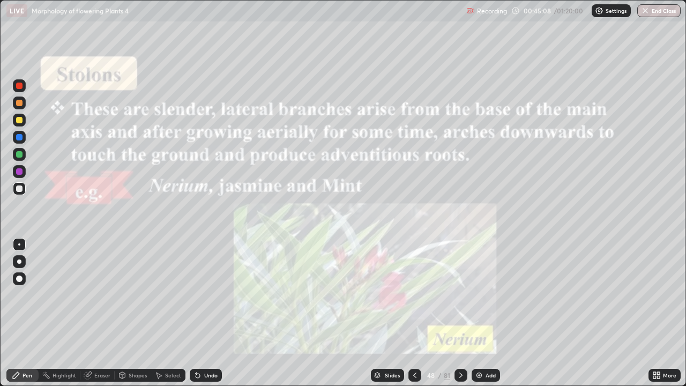
click at [466, 313] on div at bounding box center [460, 375] width 13 height 13
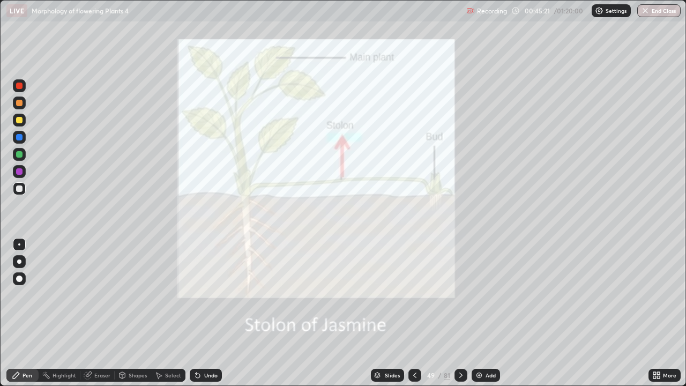
click at [461, 313] on icon at bounding box center [461, 375] width 9 height 9
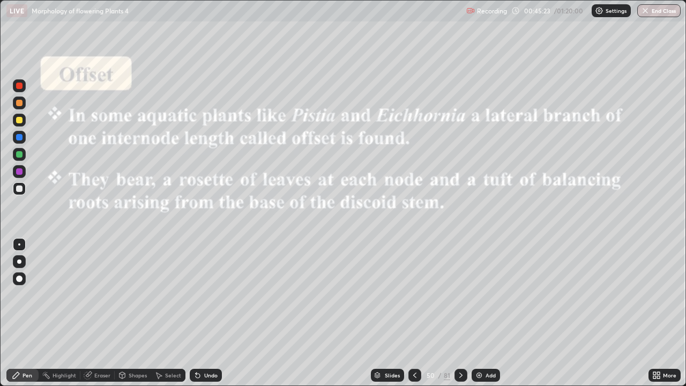
click at [459, 313] on icon at bounding box center [460, 374] width 3 height 5
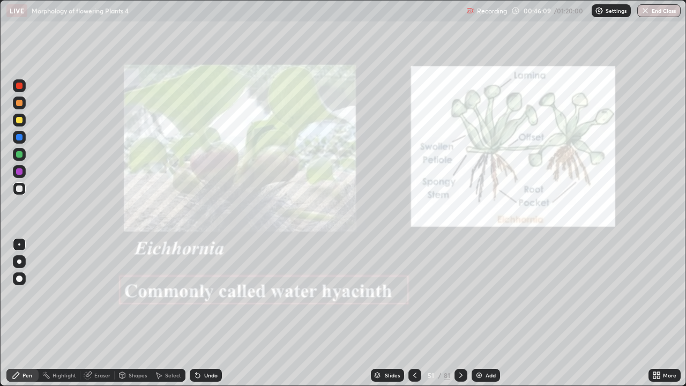
click at [462, 313] on icon at bounding box center [461, 375] width 9 height 9
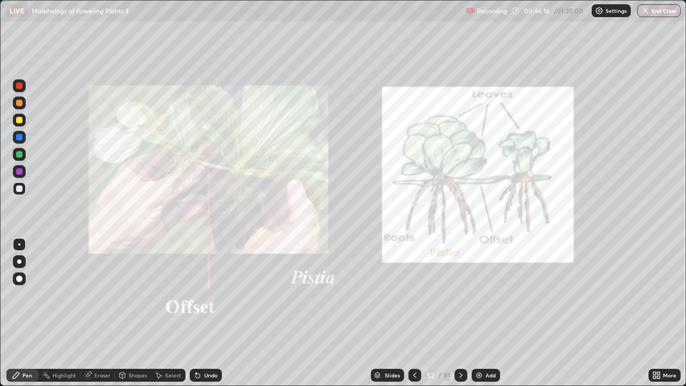
click at [460, 313] on icon at bounding box center [461, 375] width 9 height 9
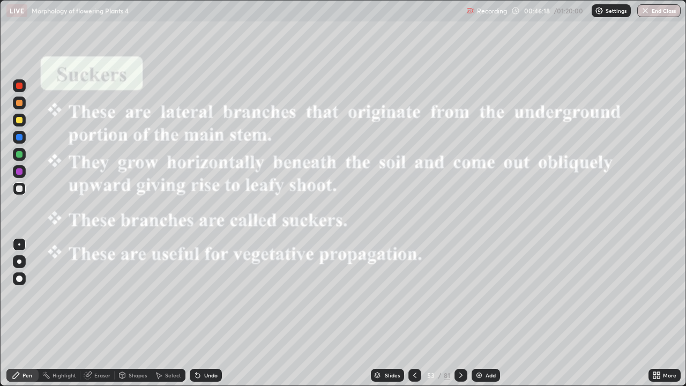
click at [460, 313] on icon at bounding box center [461, 375] width 9 height 9
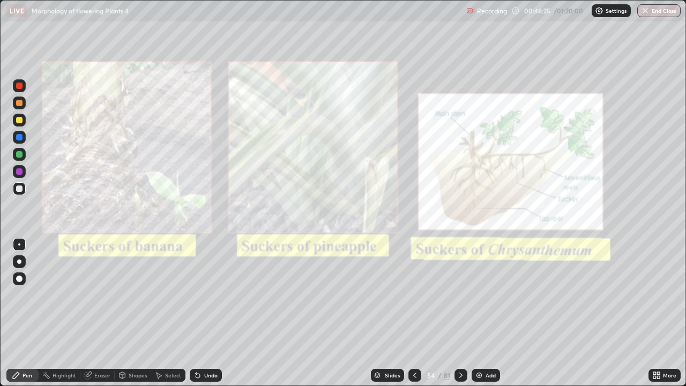
click at [460, 313] on icon at bounding box center [461, 375] width 9 height 9
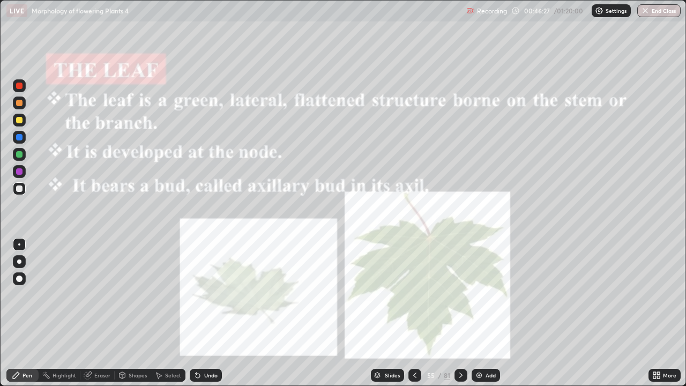
click at [393, 313] on div "Slides" at bounding box center [392, 374] width 15 height 5
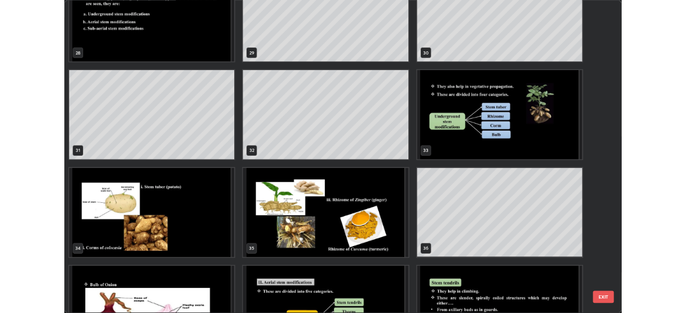
scroll to position [1120, 0]
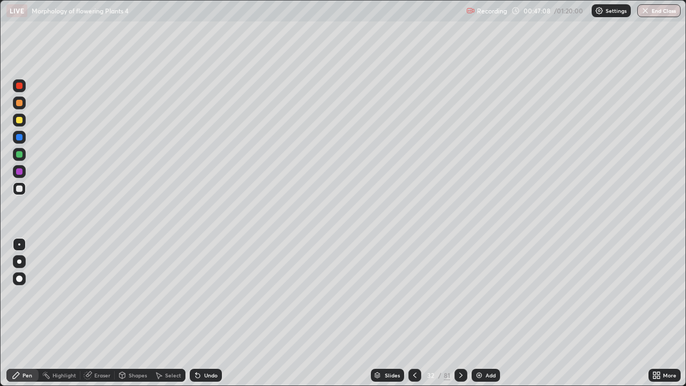
click at [481, 313] on img at bounding box center [479, 375] width 9 height 9
click at [17, 153] on div at bounding box center [19, 154] width 6 height 6
click at [19, 190] on div at bounding box center [19, 188] width 6 height 6
click at [201, 313] on div "Undo" at bounding box center [206, 375] width 32 height 13
click at [199, 313] on icon at bounding box center [197, 375] width 9 height 9
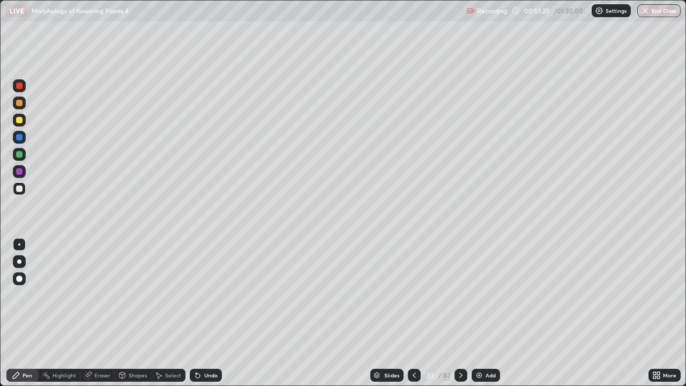
click at [205, 313] on div "Undo" at bounding box center [206, 375] width 32 height 13
click at [132, 313] on div "Shapes" at bounding box center [138, 374] width 18 height 5
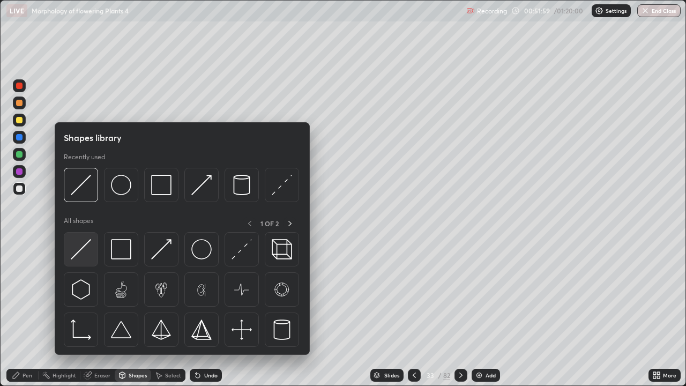
click at [81, 250] on img at bounding box center [81, 249] width 20 height 20
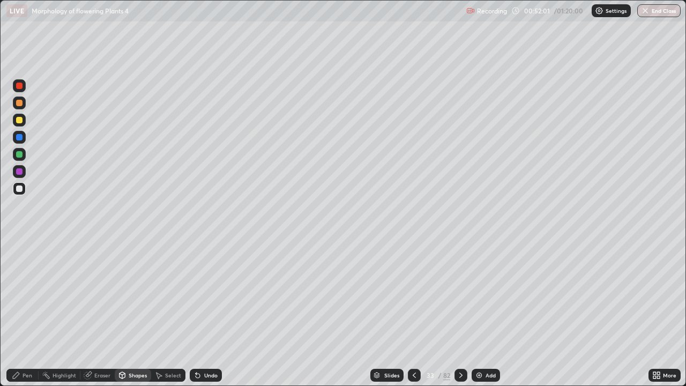
click at [204, 313] on div "Undo" at bounding box center [210, 374] width 13 height 5
click at [203, 313] on div "Undo" at bounding box center [206, 375] width 32 height 13
click at [20, 313] on icon at bounding box center [16, 375] width 9 height 9
click at [201, 313] on div "Undo" at bounding box center [206, 375] width 32 height 13
click at [18, 171] on div at bounding box center [19, 171] width 6 height 6
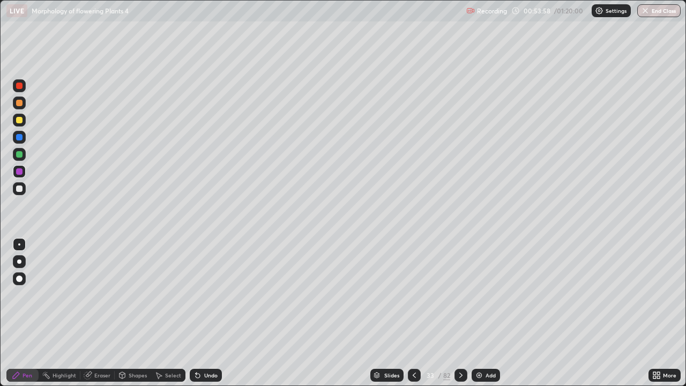
click at [18, 157] on div at bounding box center [19, 154] width 6 height 6
click at [20, 189] on div at bounding box center [19, 188] width 6 height 6
click at [201, 313] on div "Undo" at bounding box center [206, 375] width 32 height 13
click at [200, 313] on div "Undo" at bounding box center [206, 375] width 32 height 13
click at [205, 313] on div "Undo" at bounding box center [210, 374] width 13 height 5
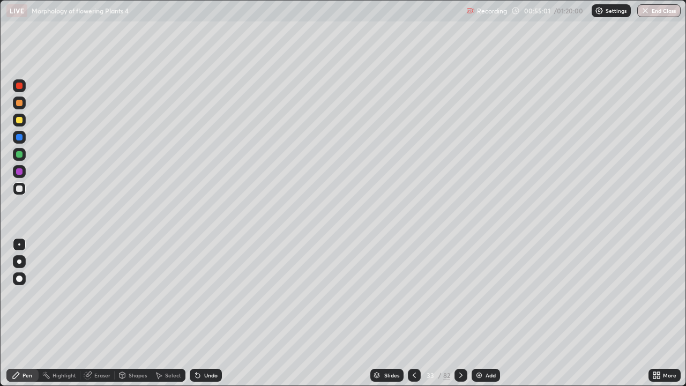
click at [205, 313] on div "Undo" at bounding box center [210, 374] width 13 height 5
click at [208, 313] on div "Undo" at bounding box center [210, 374] width 13 height 5
click at [206, 313] on div "Undo" at bounding box center [210, 374] width 13 height 5
click at [207, 313] on div "Undo" at bounding box center [210, 374] width 13 height 5
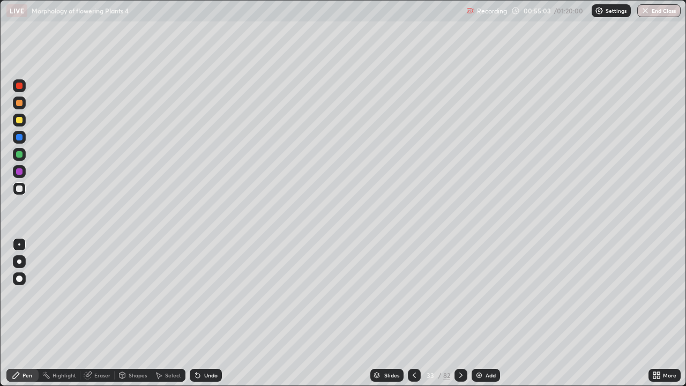
click at [206, 313] on div "Undo" at bounding box center [210, 374] width 13 height 5
click at [207, 313] on div "Undo" at bounding box center [210, 374] width 13 height 5
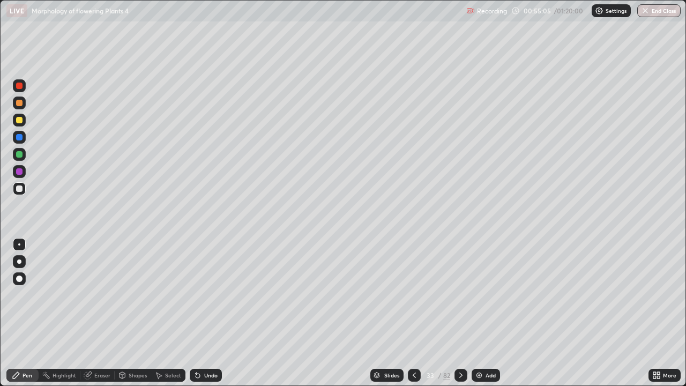
click at [207, 313] on div "Undo" at bounding box center [210, 374] width 13 height 5
click at [208, 313] on div "Undo" at bounding box center [210, 374] width 13 height 5
click at [207, 313] on div "Undo" at bounding box center [210, 374] width 13 height 5
click at [477, 313] on div "Add" at bounding box center [486, 375] width 28 height 13
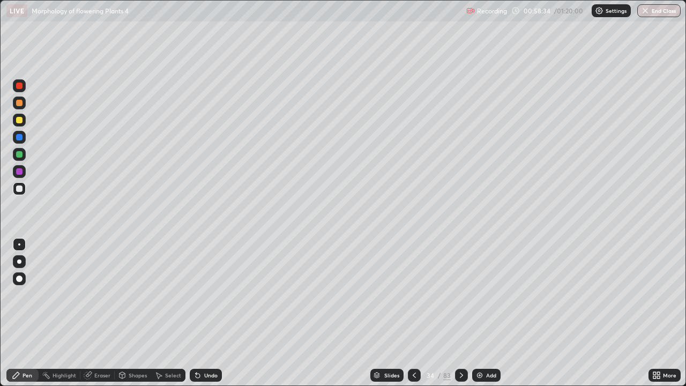
click at [413, 313] on icon at bounding box center [414, 375] width 9 height 9
click at [97, 313] on div "Eraser" at bounding box center [102, 374] width 16 height 5
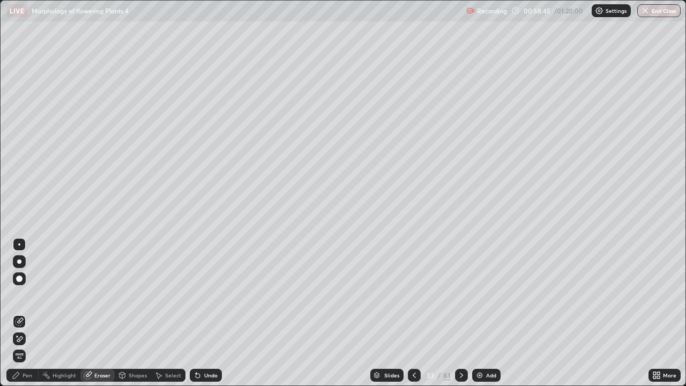
click at [22, 313] on div "Pen" at bounding box center [22, 375] width 32 height 13
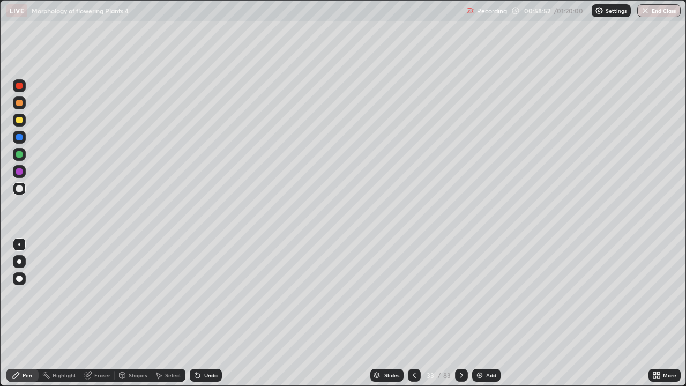
click at [475, 313] on img at bounding box center [479, 375] width 9 height 9
click at [18, 102] on div at bounding box center [19, 103] width 6 height 6
click at [19, 171] on div at bounding box center [19, 171] width 6 height 6
click at [103, 313] on div "Eraser" at bounding box center [102, 374] width 16 height 5
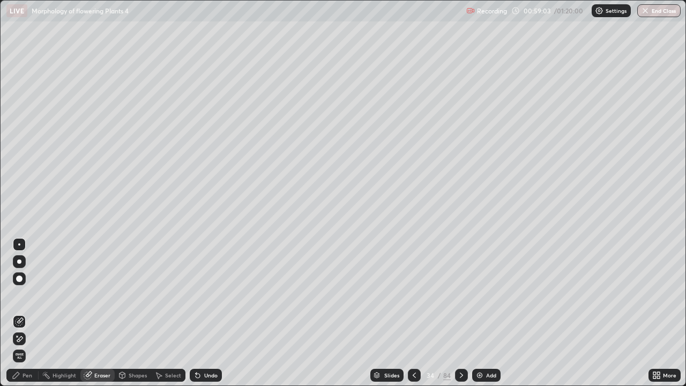
click at [138, 313] on div "Shapes" at bounding box center [138, 374] width 18 height 5
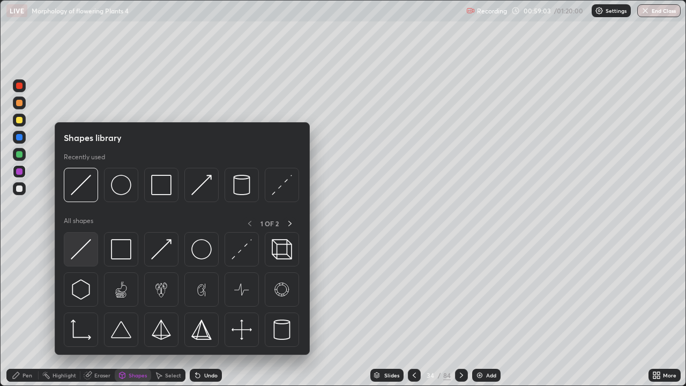
click at [88, 249] on img at bounding box center [81, 249] width 20 height 20
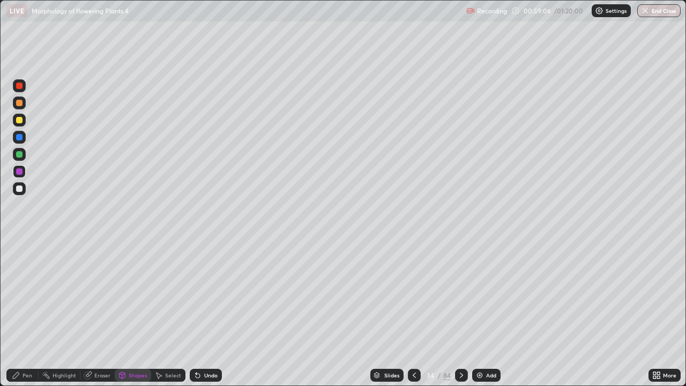
click at [20, 313] on div "Pen" at bounding box center [22, 375] width 32 height 13
click at [18, 188] on div at bounding box center [19, 188] width 6 height 6
click at [17, 154] on div at bounding box center [19, 154] width 6 height 6
click at [17, 170] on div at bounding box center [19, 171] width 6 height 6
click at [19, 159] on div at bounding box center [19, 154] width 13 height 13
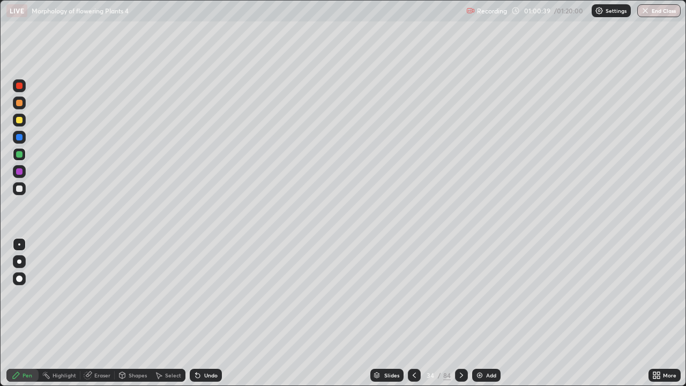
click at [19, 188] on div at bounding box center [19, 188] width 6 height 6
click at [15, 171] on div at bounding box center [19, 171] width 13 height 13
click at [491, 313] on div "Add" at bounding box center [486, 375] width 28 height 13
click at [17, 100] on div at bounding box center [19, 103] width 6 height 6
click at [20, 187] on div at bounding box center [19, 188] width 6 height 6
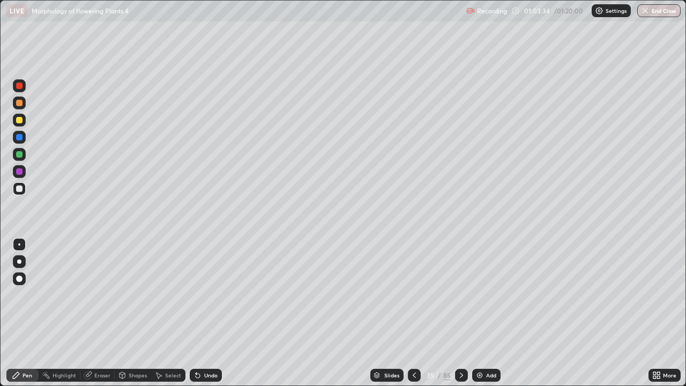
click at [201, 313] on div "Undo" at bounding box center [206, 375] width 32 height 13
click at [14, 152] on div at bounding box center [19, 154] width 13 height 13
click at [21, 185] on div at bounding box center [19, 188] width 6 height 6
click at [18, 173] on div at bounding box center [19, 171] width 6 height 6
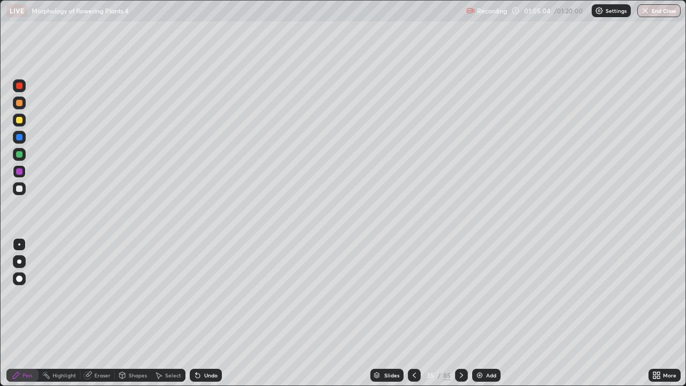
click at [20, 152] on div at bounding box center [19, 154] width 6 height 6
click at [201, 313] on div "Undo" at bounding box center [206, 375] width 32 height 13
click at [19, 168] on div at bounding box center [19, 171] width 6 height 6
click at [206, 313] on div "Undo" at bounding box center [210, 374] width 13 height 5
click at [17, 152] on div at bounding box center [19, 154] width 6 height 6
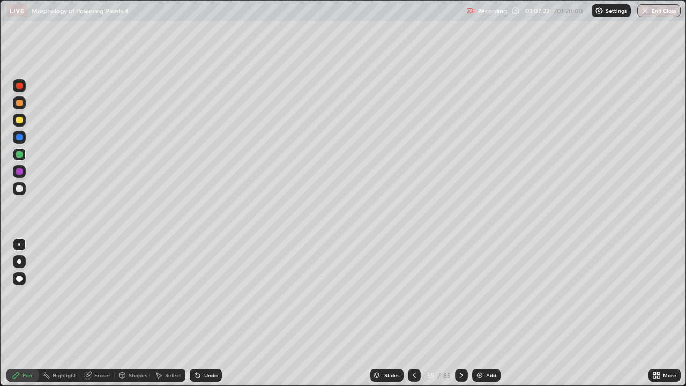
click at [200, 313] on icon at bounding box center [197, 375] width 9 height 9
click at [203, 313] on div "Undo" at bounding box center [206, 375] width 32 height 13
click at [246, 313] on div "Slides 35 / 85 Add" at bounding box center [435, 374] width 427 height 21
click at [237, 313] on div "Slides 35 / 85 Add" at bounding box center [435, 374] width 427 height 21
click at [244, 313] on div "Slides 35 / 85 Add" at bounding box center [435, 374] width 427 height 21
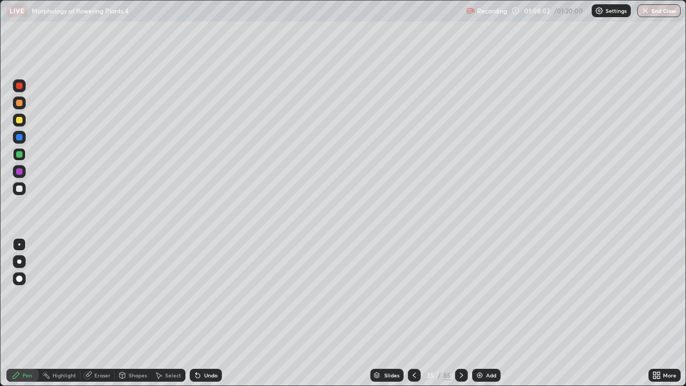
click at [232, 313] on div "Slides 35 / 85 Add" at bounding box center [435, 374] width 427 height 21
click at [243, 313] on div "Slides 35 / 85 Add" at bounding box center [435, 374] width 427 height 21
click at [238, 313] on div "Slides 35 / 85 Add" at bounding box center [435, 374] width 427 height 21
click at [209, 313] on div "Undo" at bounding box center [210, 374] width 13 height 5
click at [243, 313] on div "Slides 35 / 85 Add" at bounding box center [435, 374] width 427 height 21
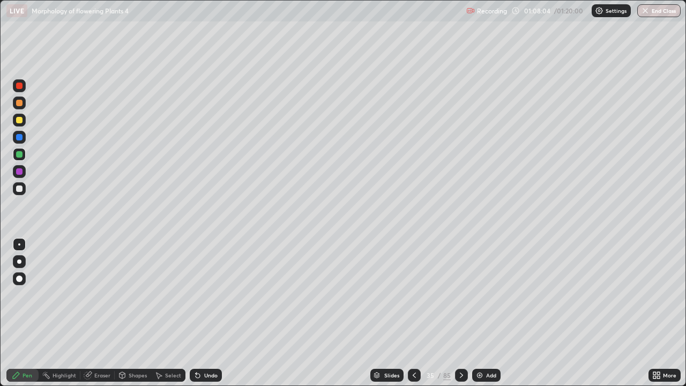
click at [247, 313] on div "Slides 35 / 85 Add" at bounding box center [435, 374] width 427 height 21
click at [250, 313] on div "Slides 35 / 85 Add" at bounding box center [435, 374] width 427 height 21
click at [206, 313] on div "Undo" at bounding box center [210, 374] width 13 height 5
click at [196, 313] on icon at bounding box center [198, 375] width 4 height 4
click at [207, 313] on div "Undo" at bounding box center [210, 374] width 13 height 5
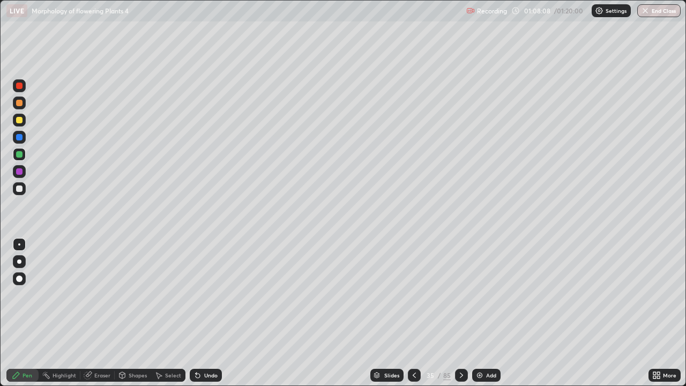
click at [208, 313] on div "Undo" at bounding box center [206, 375] width 32 height 13
click at [211, 313] on div "Undo" at bounding box center [206, 375] width 32 height 13
click at [212, 313] on div "Undo" at bounding box center [206, 375] width 32 height 13
click at [215, 313] on div "Undo" at bounding box center [206, 375] width 32 height 13
click at [21, 169] on div at bounding box center [19, 171] width 6 height 6
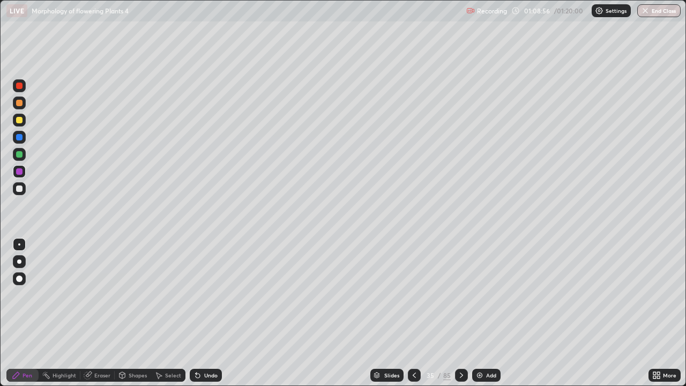
click at [208, 313] on div "Undo" at bounding box center [210, 374] width 13 height 5
click at [212, 313] on div "Undo" at bounding box center [206, 375] width 32 height 13
click at [19, 170] on div at bounding box center [19, 171] width 6 height 6
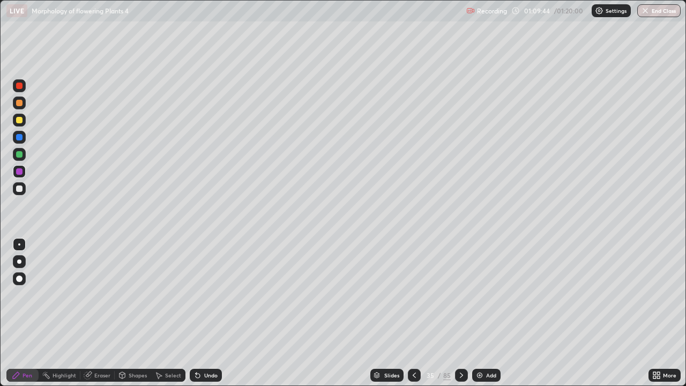
click at [101, 313] on div "Eraser" at bounding box center [102, 374] width 16 height 5
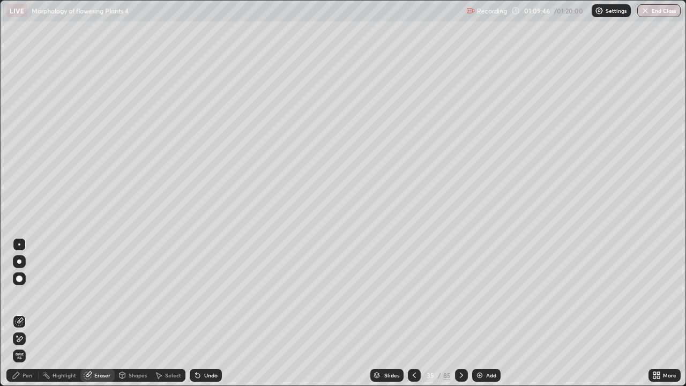
click at [22, 313] on div "Pen" at bounding box center [22, 375] width 32 height 13
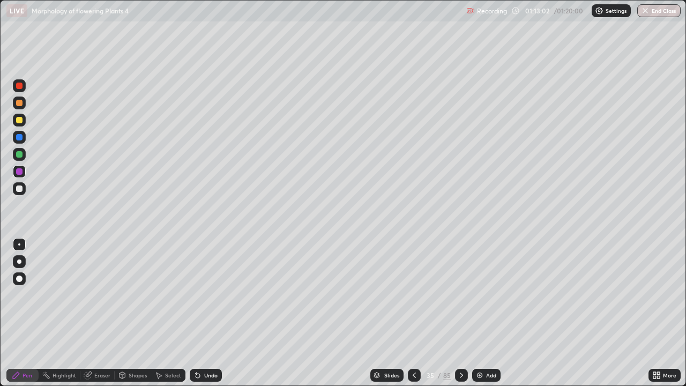
click at [483, 313] on div "Add" at bounding box center [486, 375] width 28 height 13
click at [18, 100] on div at bounding box center [19, 103] width 6 height 6
click at [22, 151] on div at bounding box center [19, 154] width 13 height 13
click at [204, 313] on div "Undo" at bounding box center [210, 374] width 13 height 5
click at [205, 313] on div "Undo" at bounding box center [206, 375] width 32 height 13
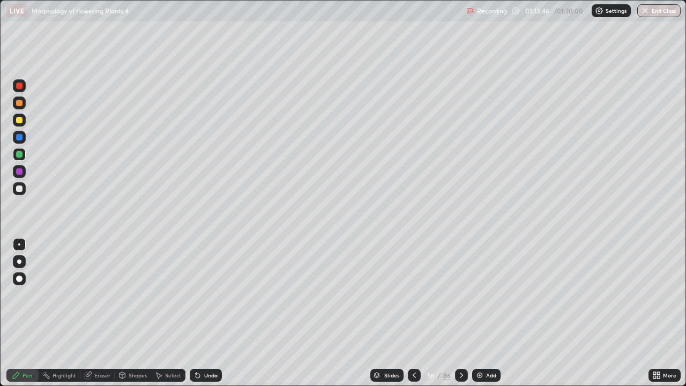
click at [207, 313] on div "Undo" at bounding box center [210, 374] width 13 height 5
click at [206, 313] on div "Undo" at bounding box center [210, 374] width 13 height 5
click at [208, 313] on div "Undo" at bounding box center [206, 375] width 32 height 13
click at [207, 313] on div "Undo" at bounding box center [206, 375] width 32 height 13
click at [19, 173] on div at bounding box center [19, 171] width 6 height 6
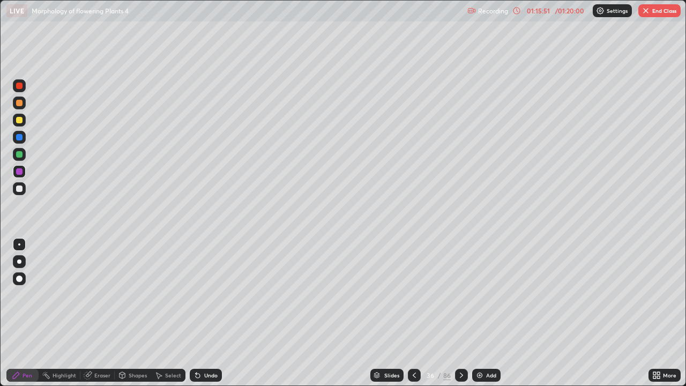
click at [17, 188] on div at bounding box center [19, 188] width 6 height 6
click at [650, 13] on button "End Class" at bounding box center [659, 10] width 42 height 13
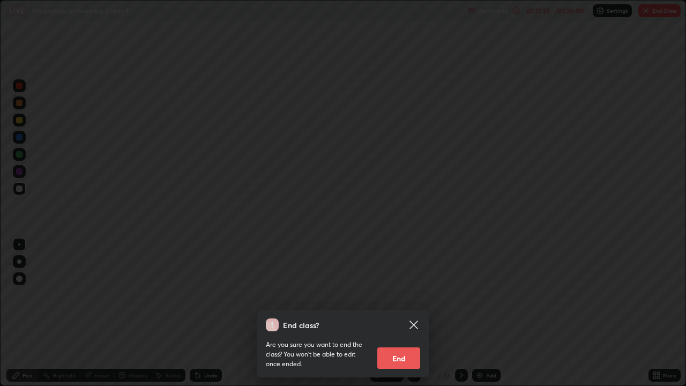
click at [407, 313] on button "End" at bounding box center [398, 357] width 43 height 21
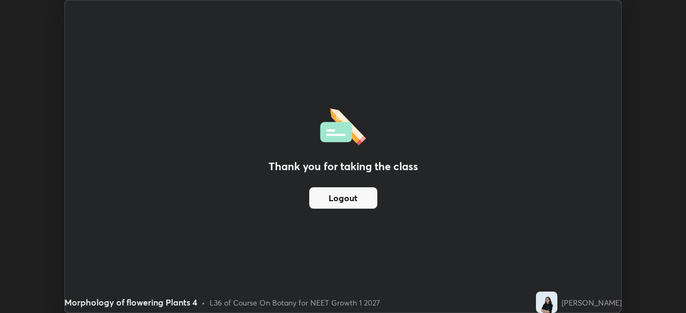
scroll to position [53268, 52896]
